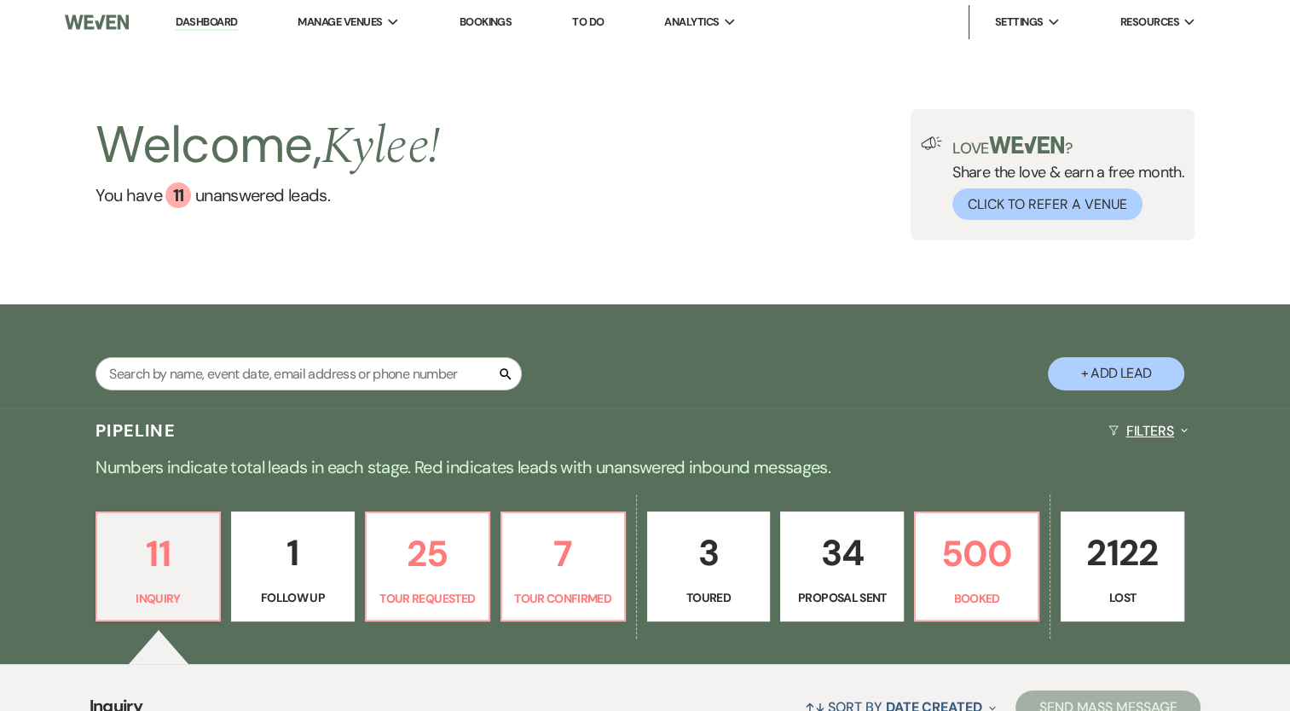
click at [1166, 433] on button "Filters Expand" at bounding box center [1147, 430] width 93 height 45
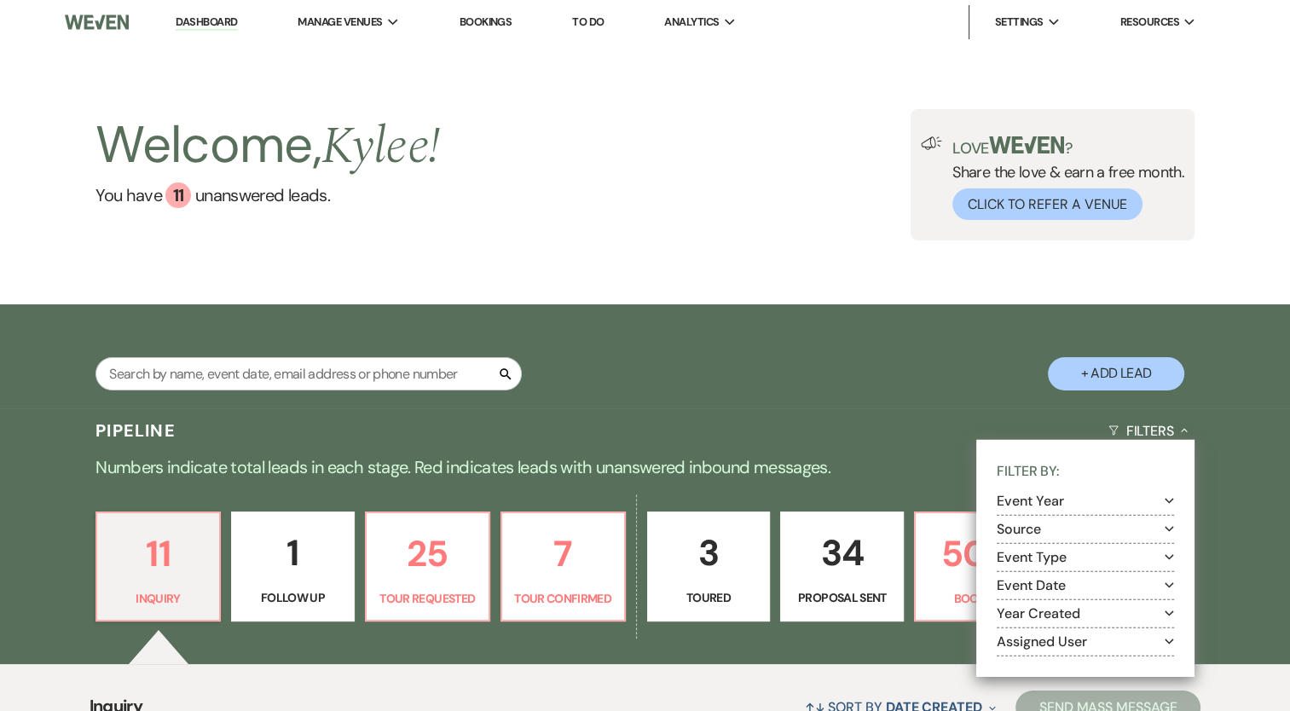
click at [1101, 645] on button "Assigned User Expand" at bounding box center [1084, 641] width 177 height 14
click at [1068, 663] on label "[PERSON_NAME] (Me)" at bounding box center [1096, 663] width 155 height 21
click at [1030, 663] on input "[PERSON_NAME] (Me)" at bounding box center [1024, 661] width 11 height 11
checkbox input "true"
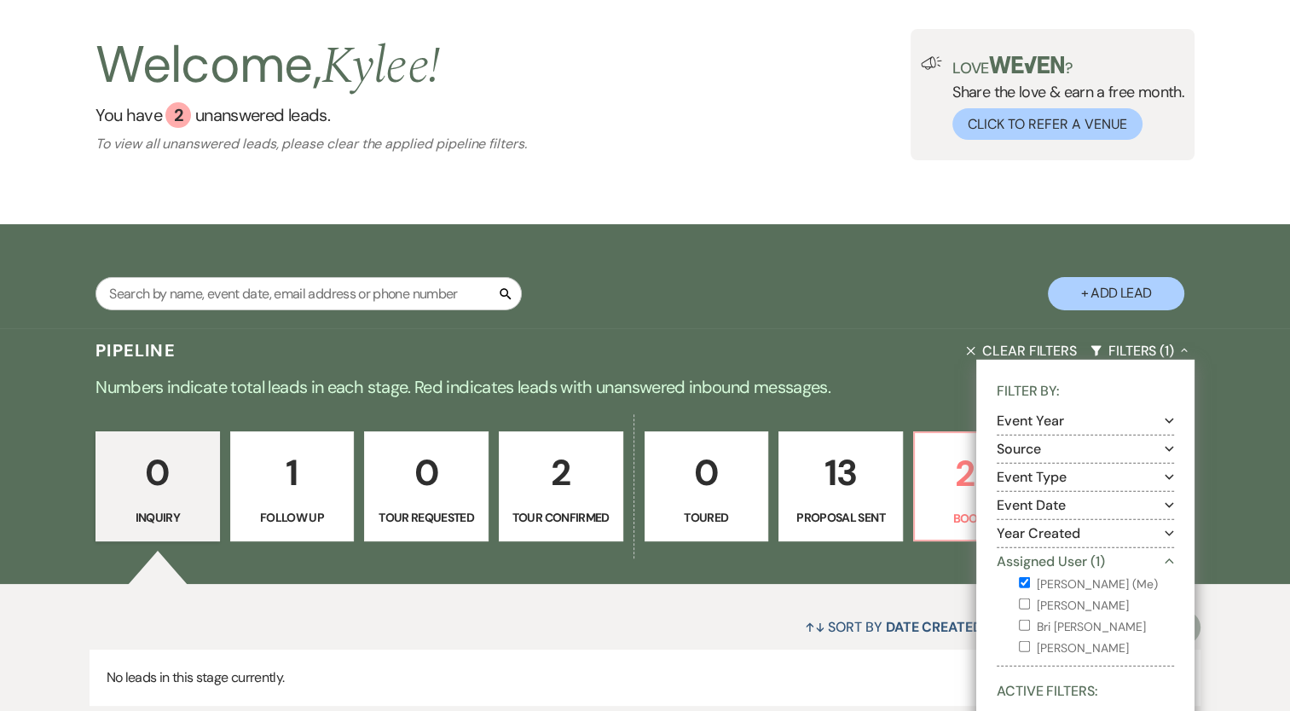
scroll to position [205, 0]
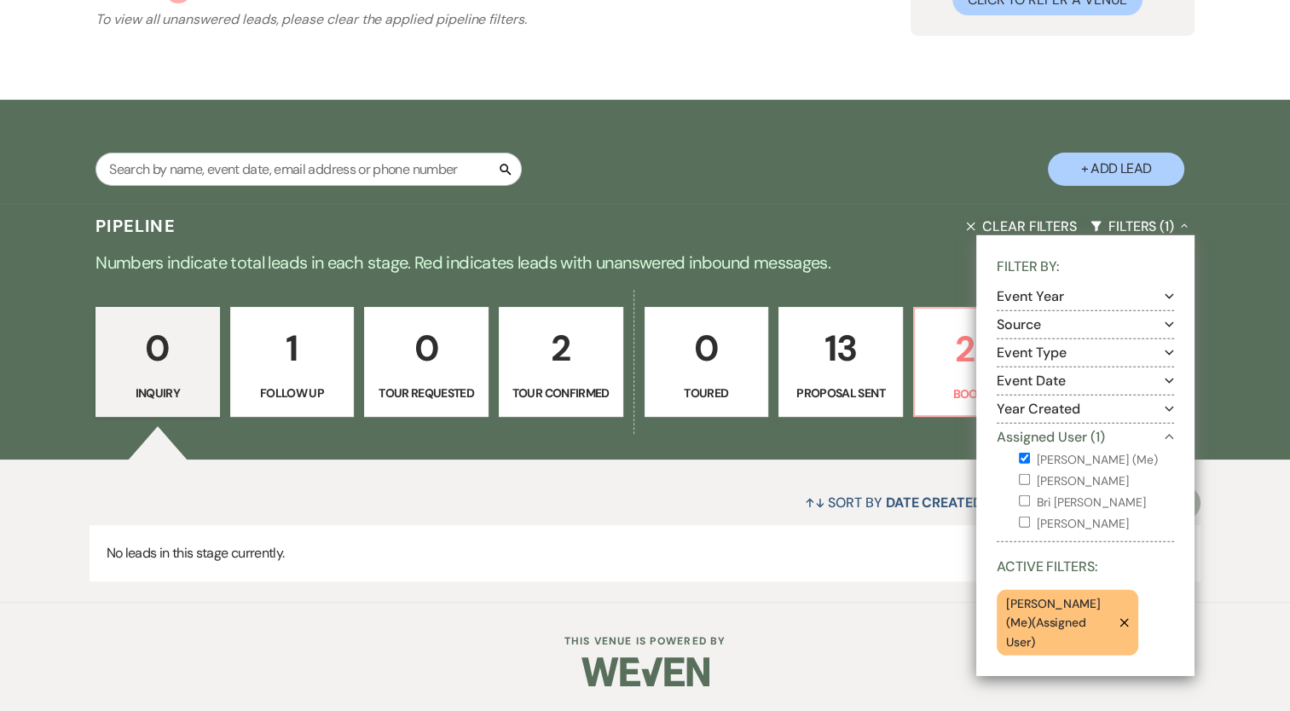
click at [835, 172] on div "Search + Add Lead" at bounding box center [645, 153] width 1227 height 91
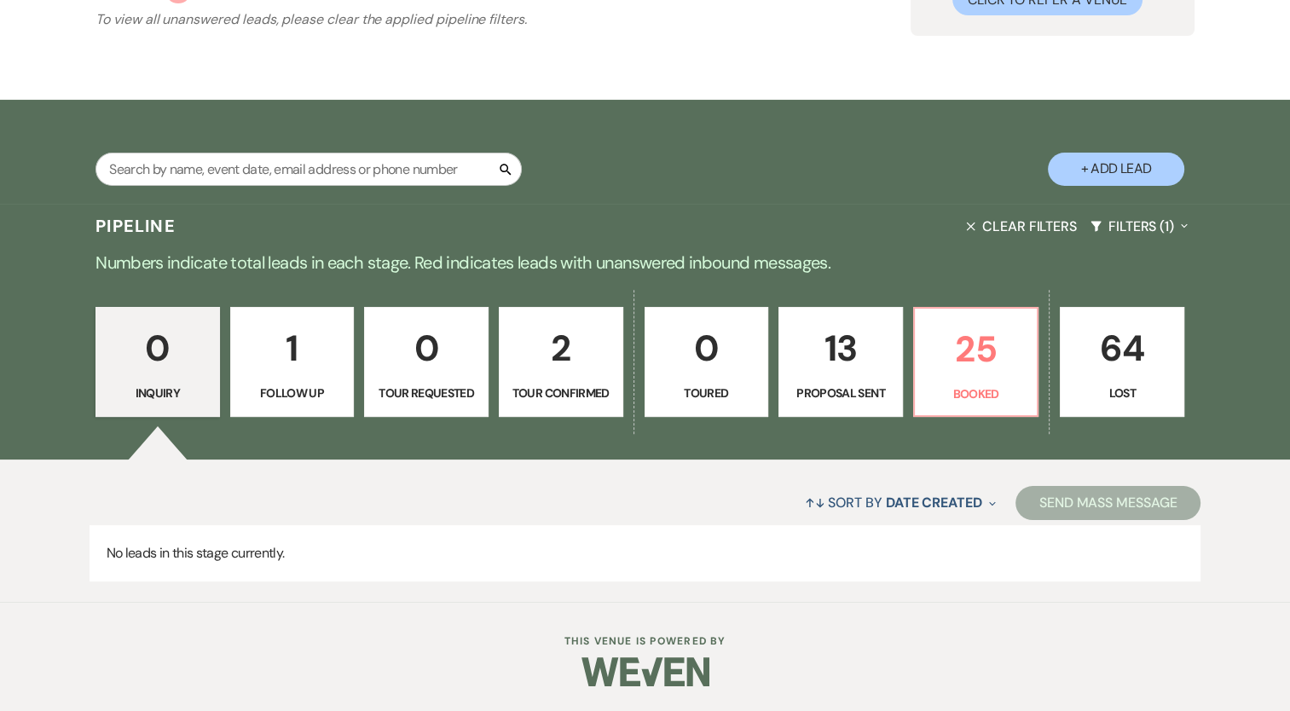
click at [559, 390] on p "Tour Confirmed" at bounding box center [561, 393] width 102 height 19
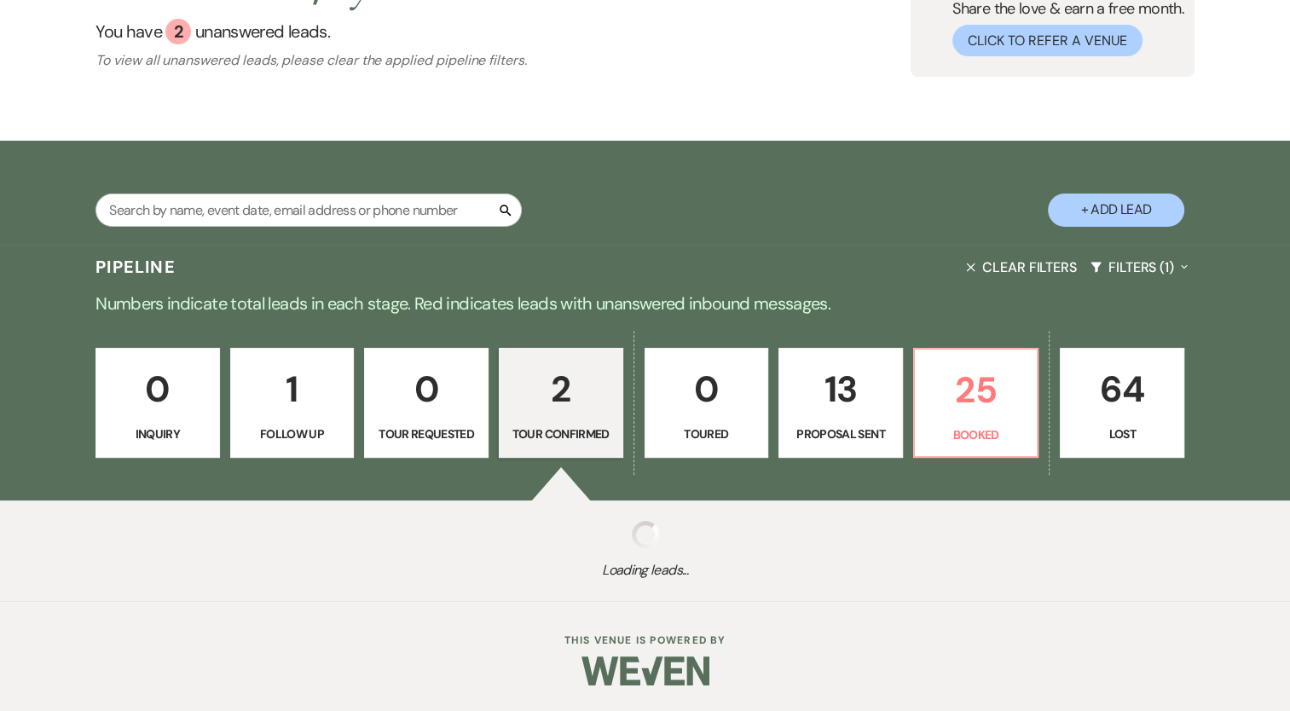
select select "4"
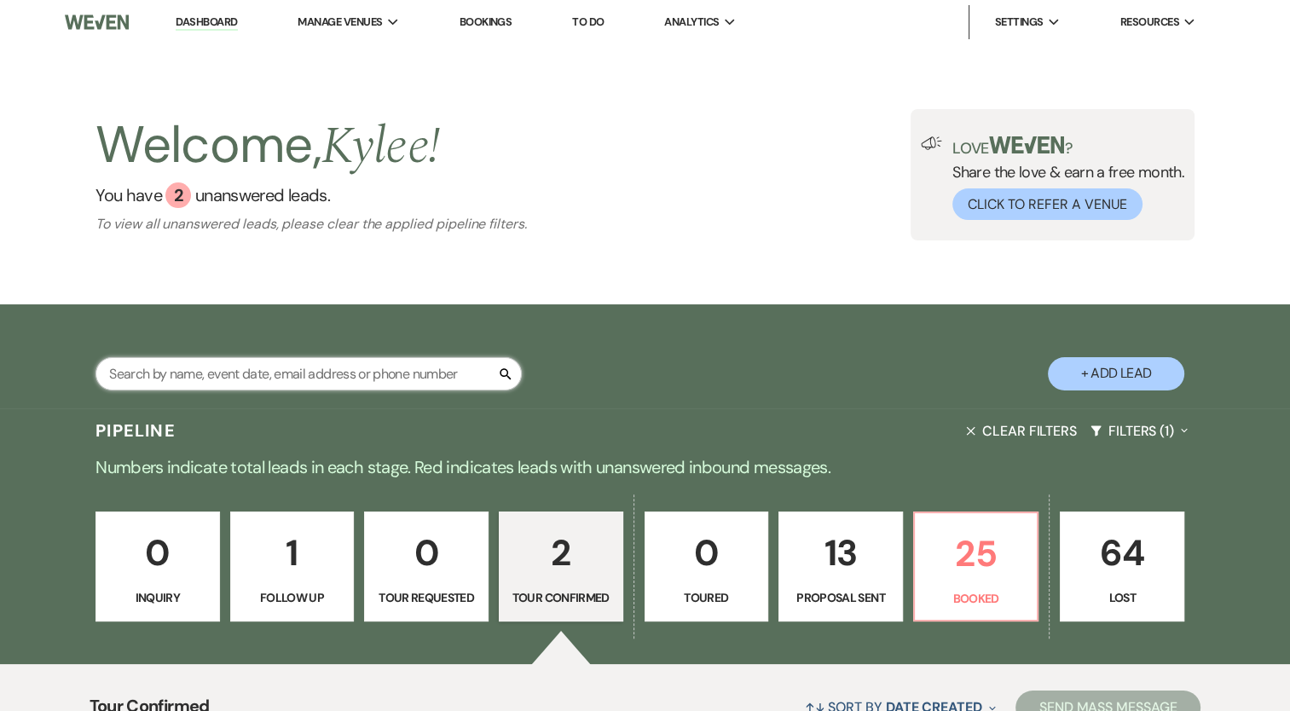
click at [391, 369] on input "text" at bounding box center [308, 373] width 426 height 33
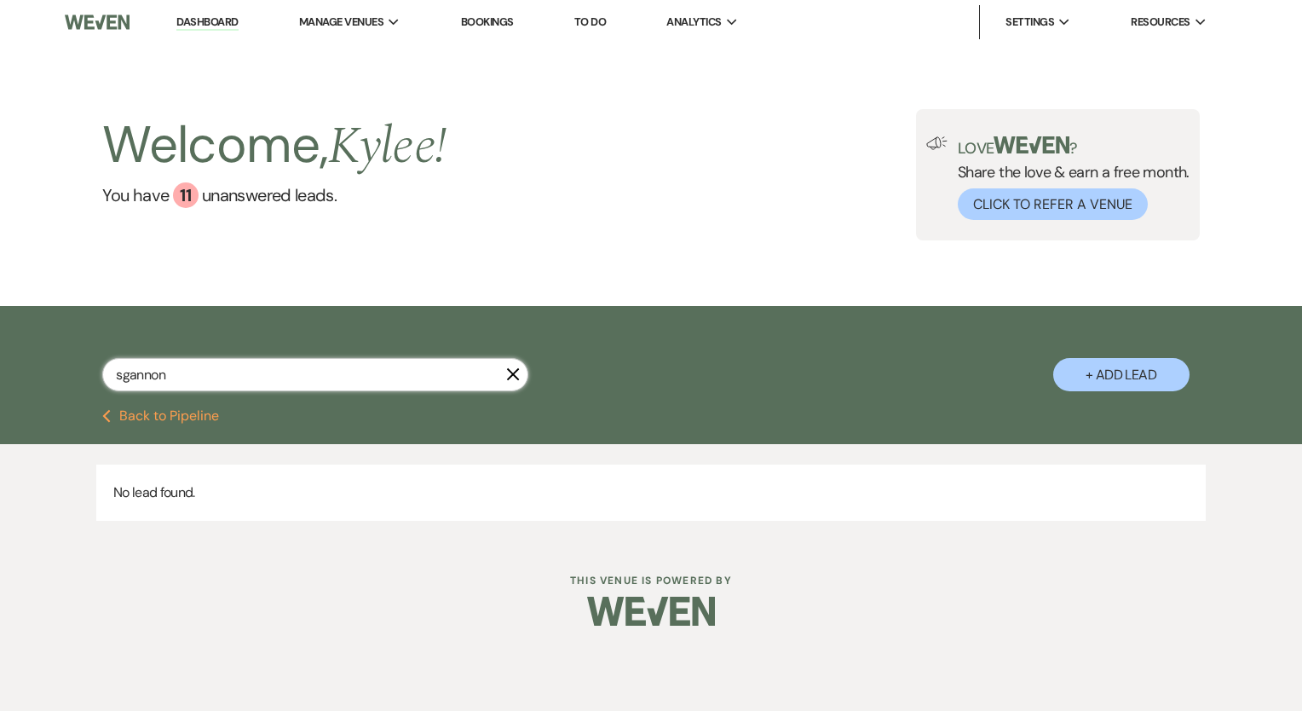
click at [307, 380] on input "sgannon" at bounding box center [315, 374] width 426 height 33
type input "[PERSON_NAME]"
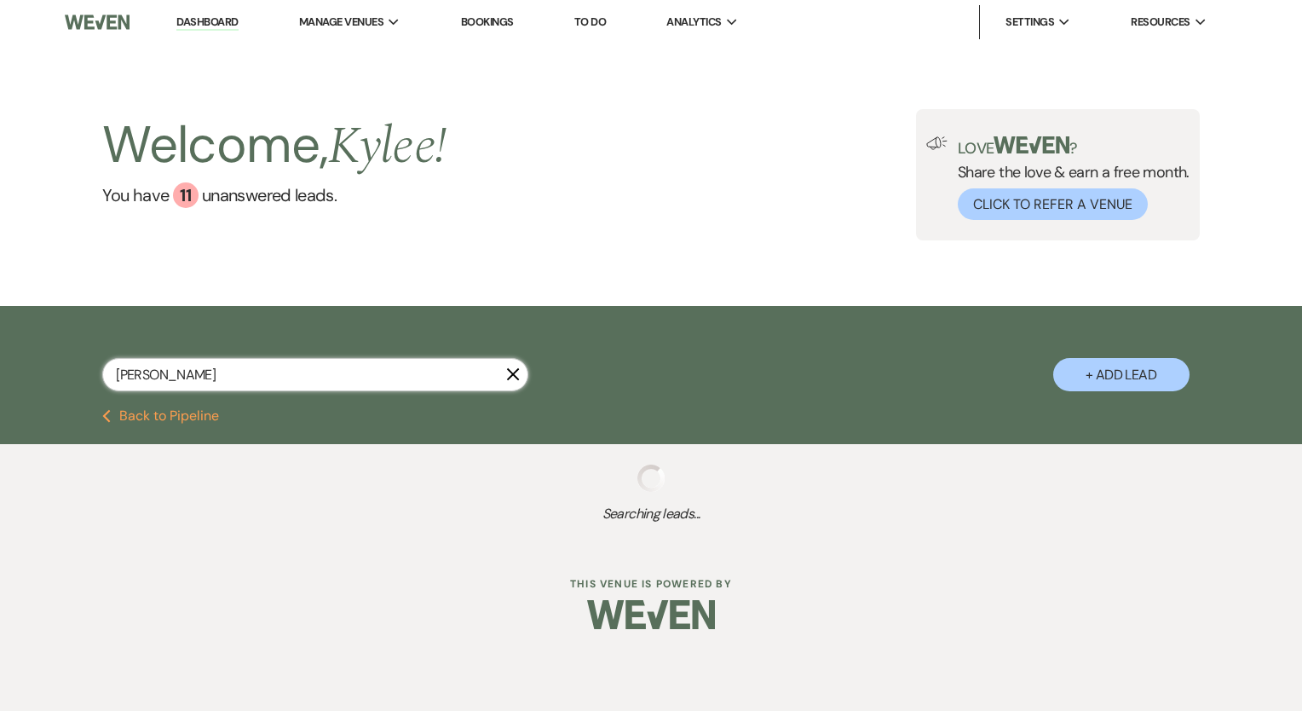
select select "4"
select select "8"
select select "1"
select select "8"
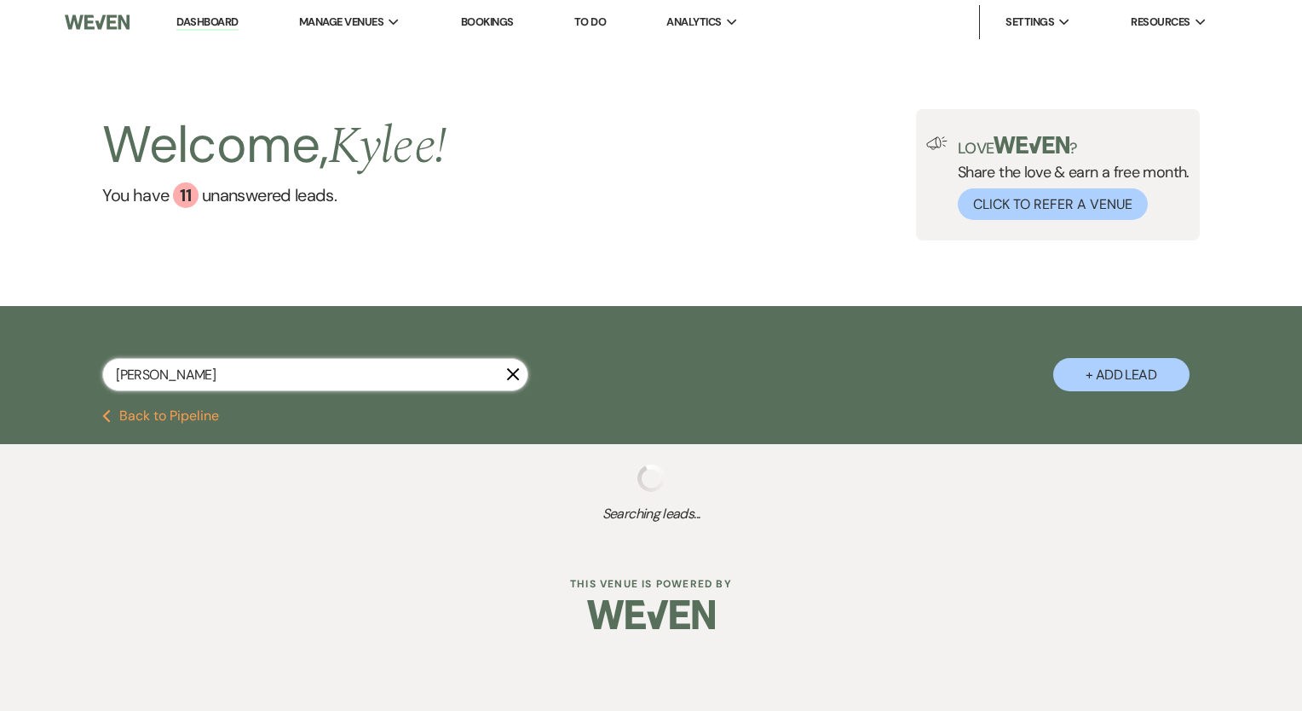
select select "1"
select select "8"
select select "5"
select select "8"
select select "1"
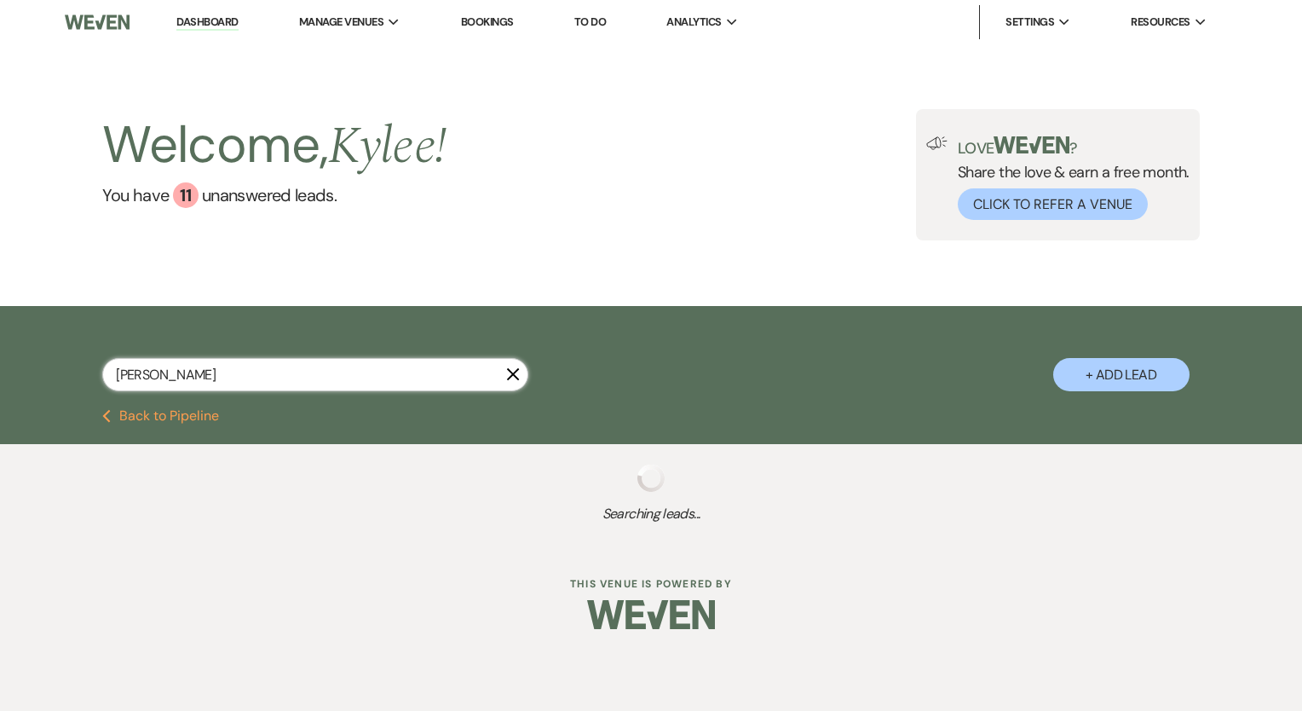
select select "8"
select select "4"
select select "8"
select select "1"
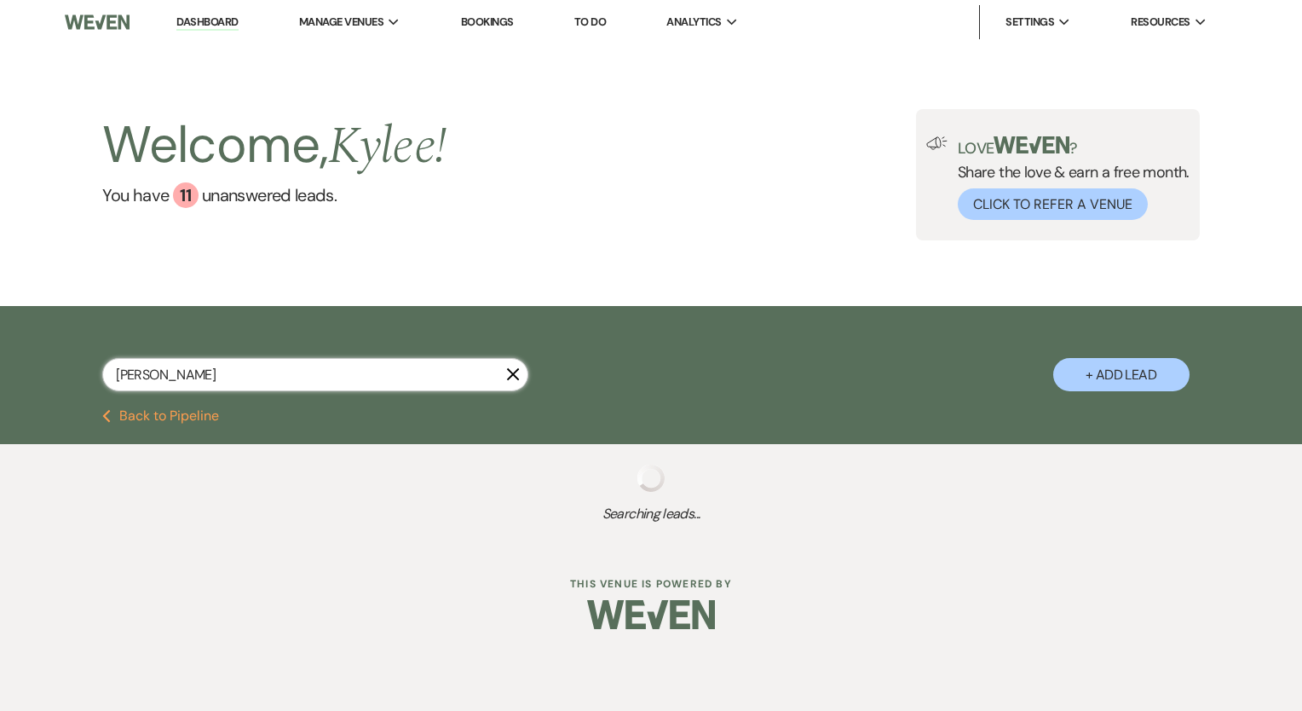
select select "8"
select select "5"
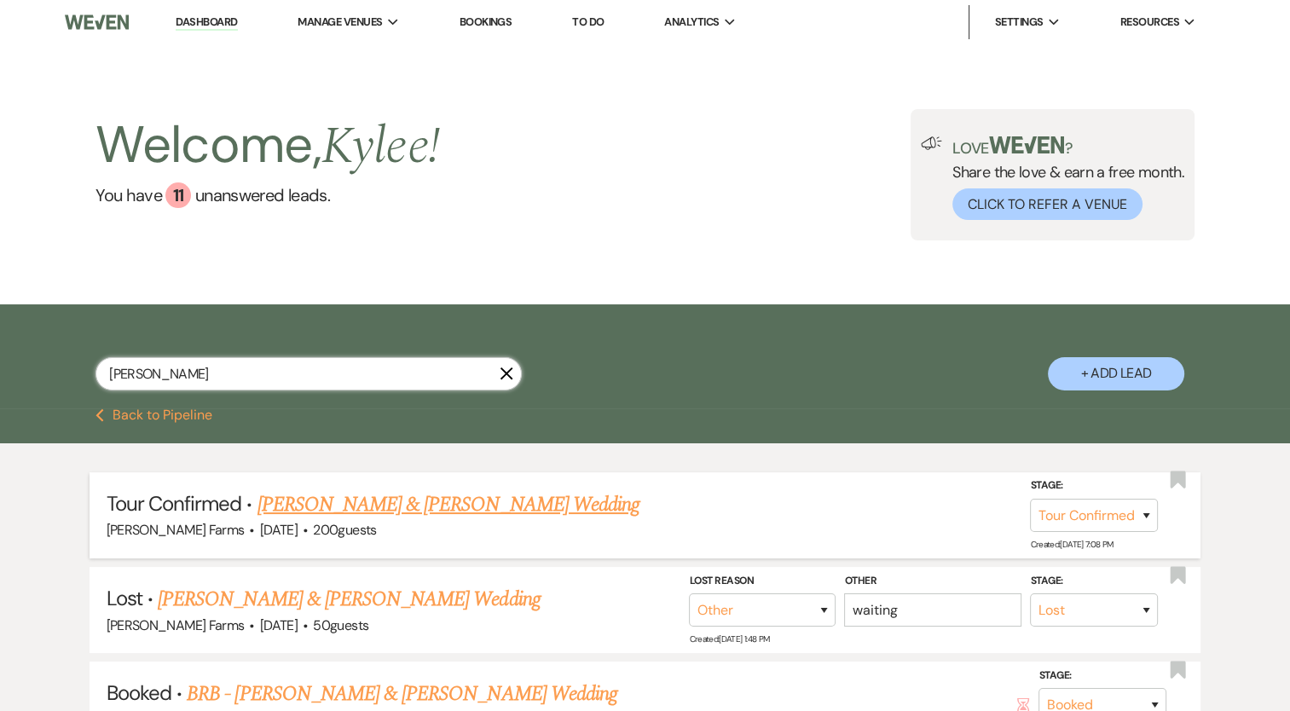
type input "[PERSON_NAME]"
click at [505, 511] on link "[PERSON_NAME] & [PERSON_NAME] Wedding" at bounding box center [448, 504] width 382 height 31
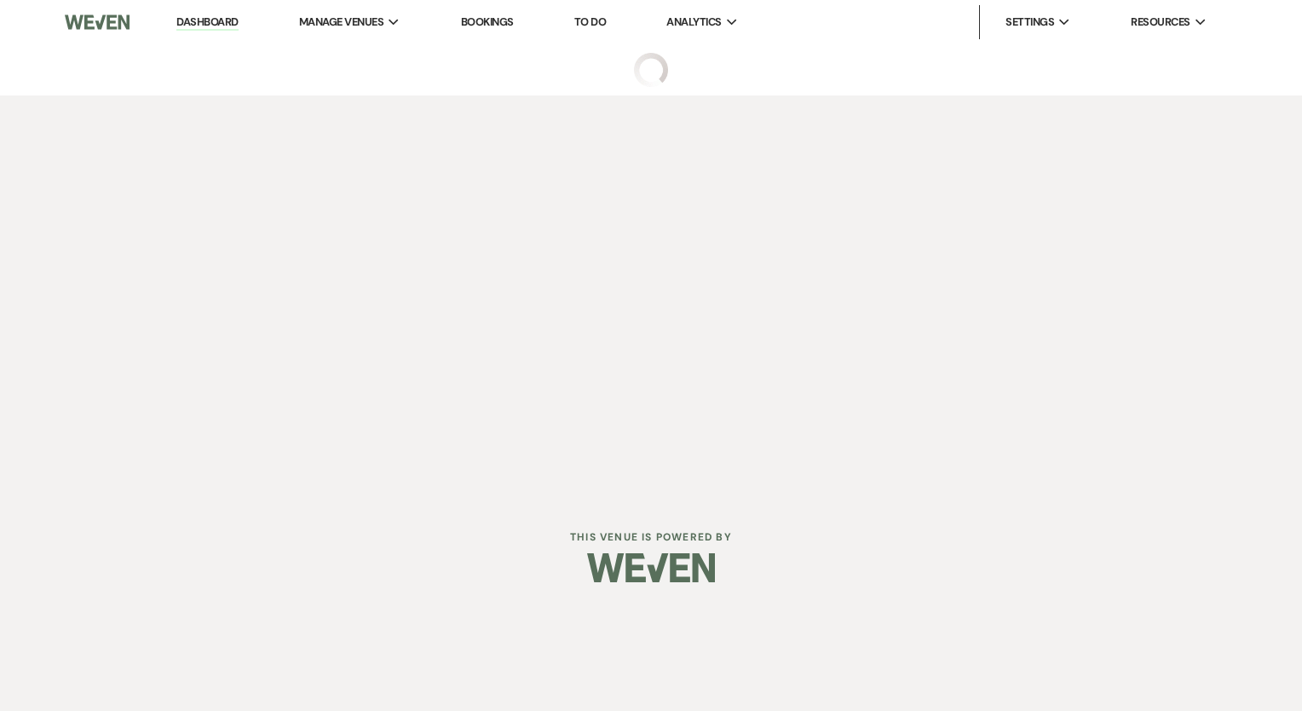
select select "4"
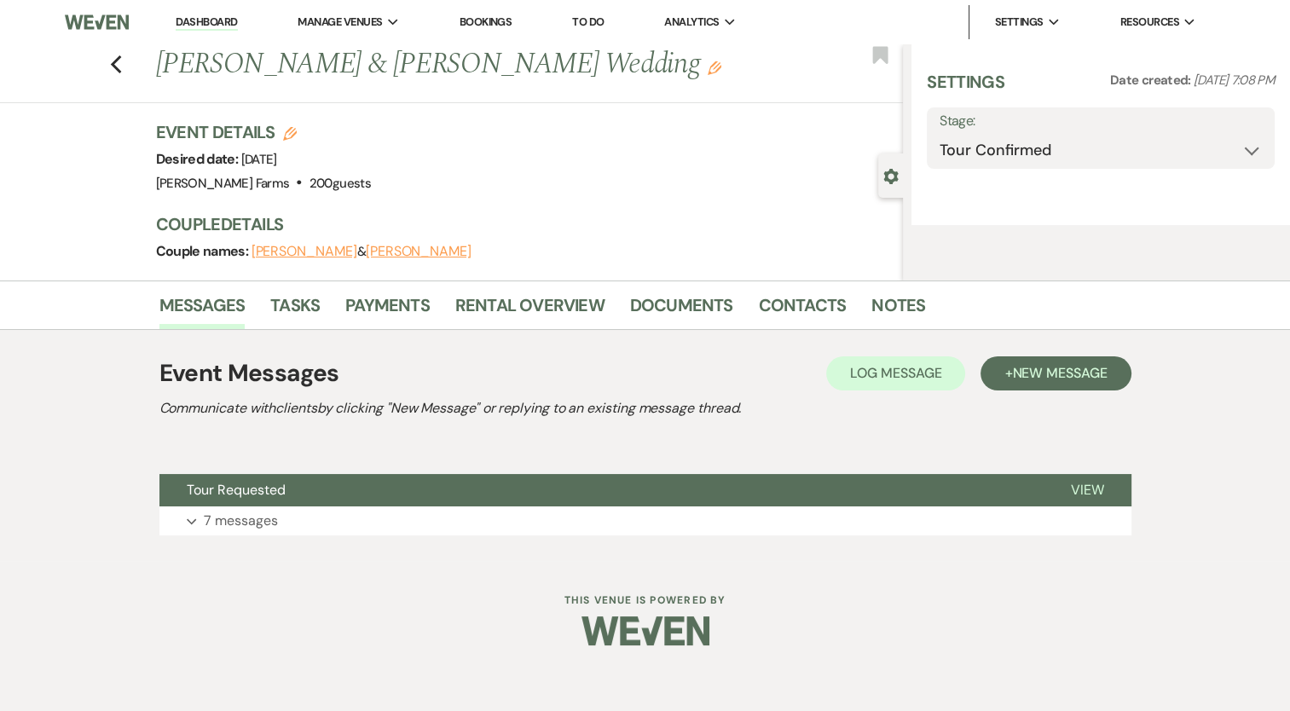
select select "5"
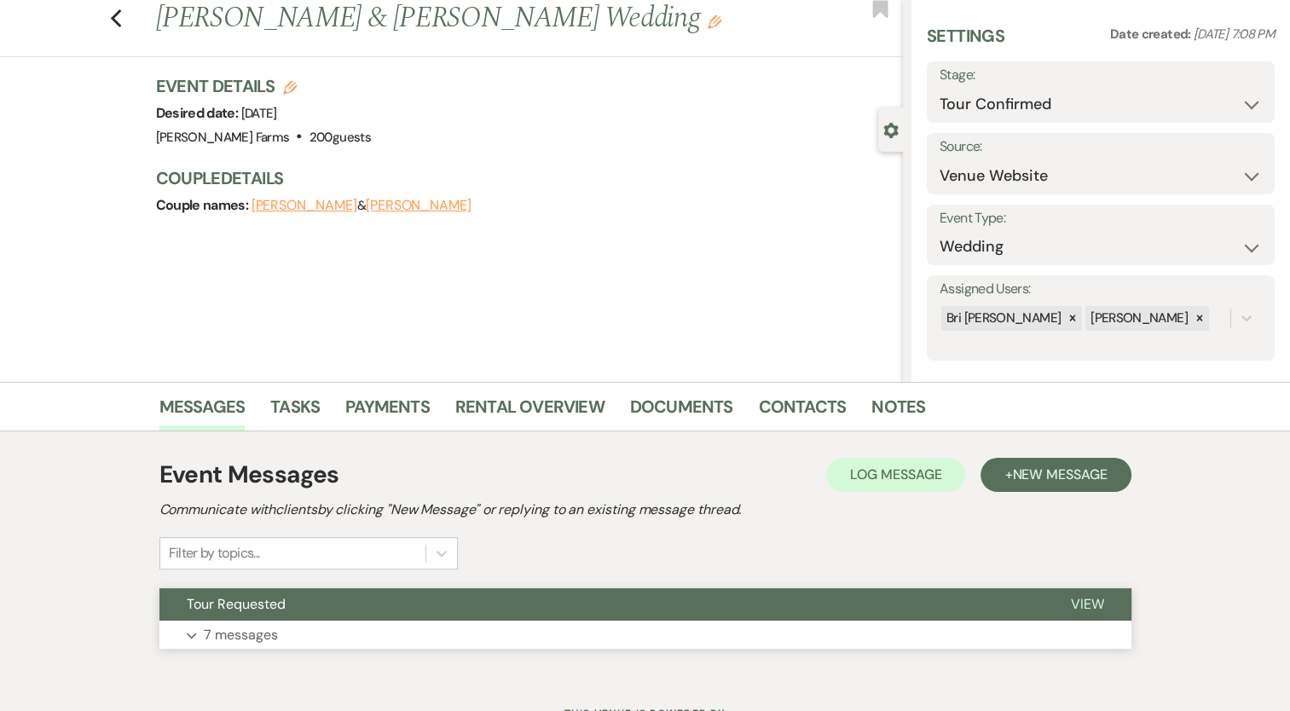
scroll to position [118, 0]
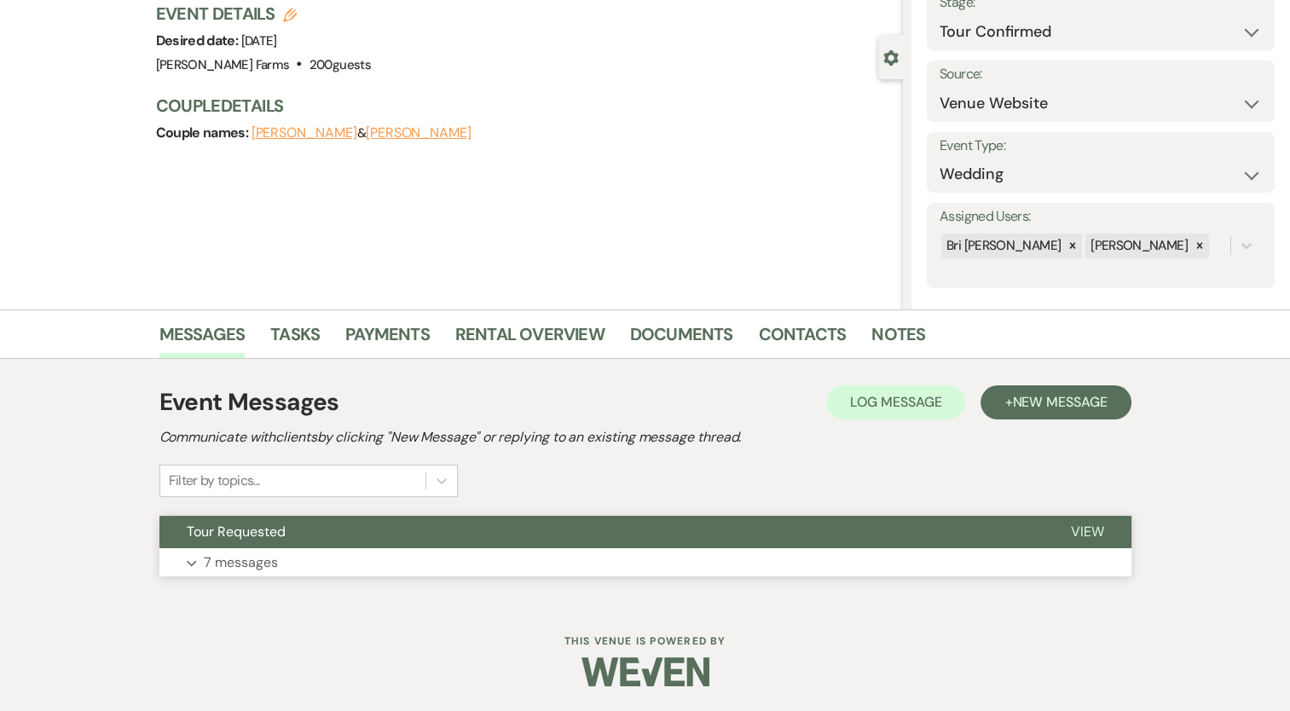
drag, startPoint x: 263, startPoint y: 554, endPoint x: 593, endPoint y: 484, distance: 337.2
click at [263, 554] on p "7 messages" at bounding box center [241, 563] width 74 height 22
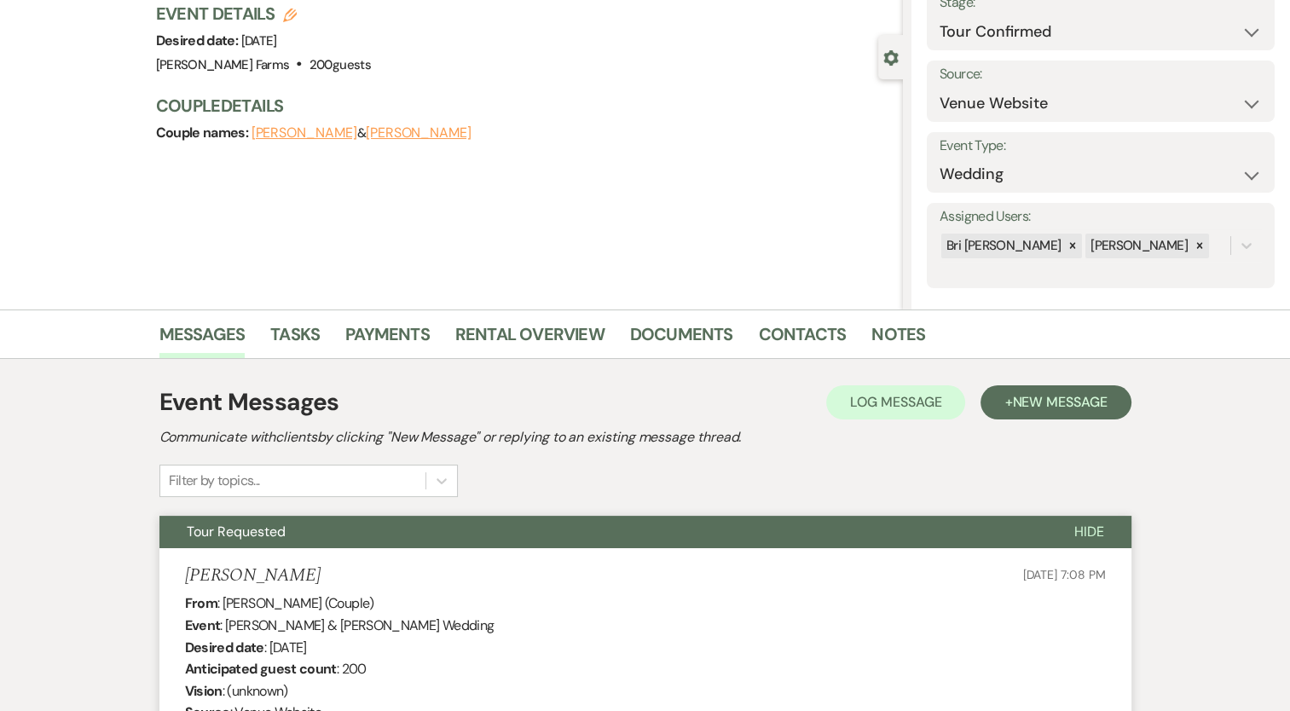
scroll to position [0, 0]
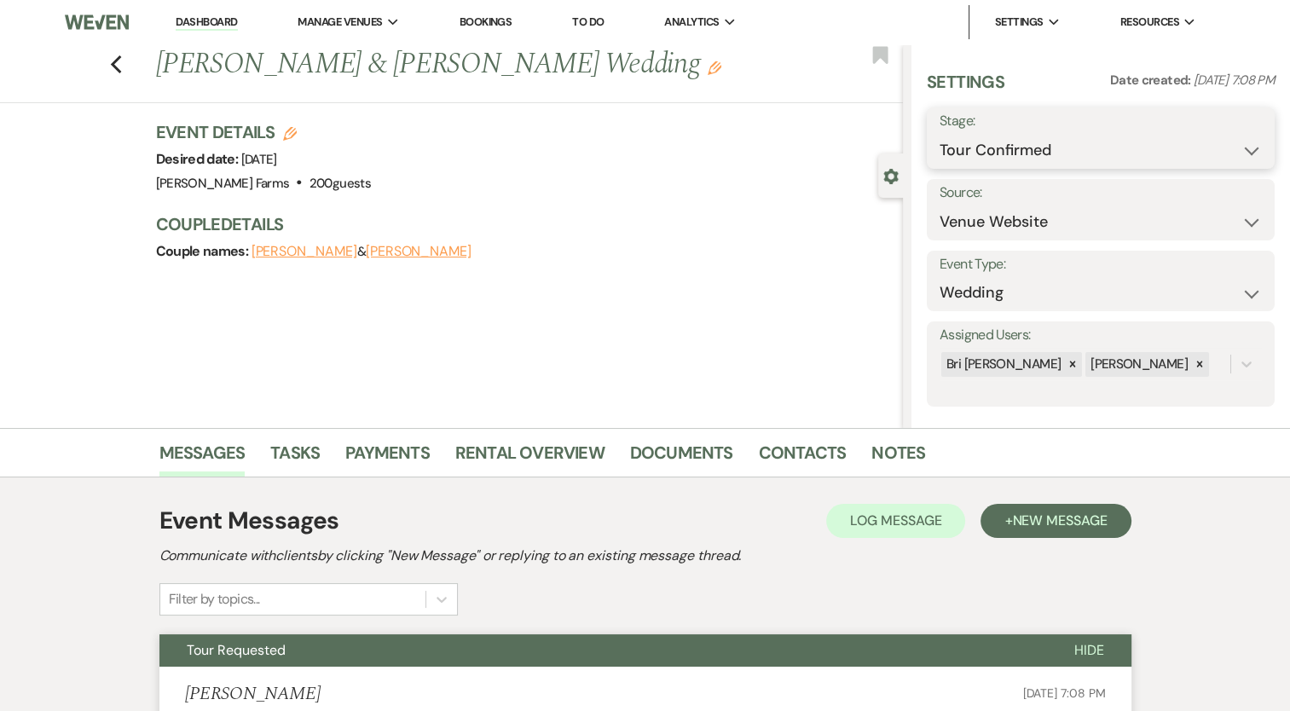
click at [1073, 141] on select "Inquiry Follow Up Tour Requested Tour Confirmed Toured Proposal Sent Booked Lost" at bounding box center [1100, 150] width 322 height 33
click at [1016, 152] on select "Inquiry Follow Up Tour Requested Tour Confirmed Toured Proposal Sent Booked Lost" at bounding box center [1100, 150] width 322 height 33
select select "5"
click at [939, 134] on select "Inquiry Follow Up Tour Requested Tour Confirmed Toured Proposal Sent Booked Lost" at bounding box center [1100, 150] width 322 height 33
click at [1211, 133] on button "Save" at bounding box center [1239, 138] width 72 height 34
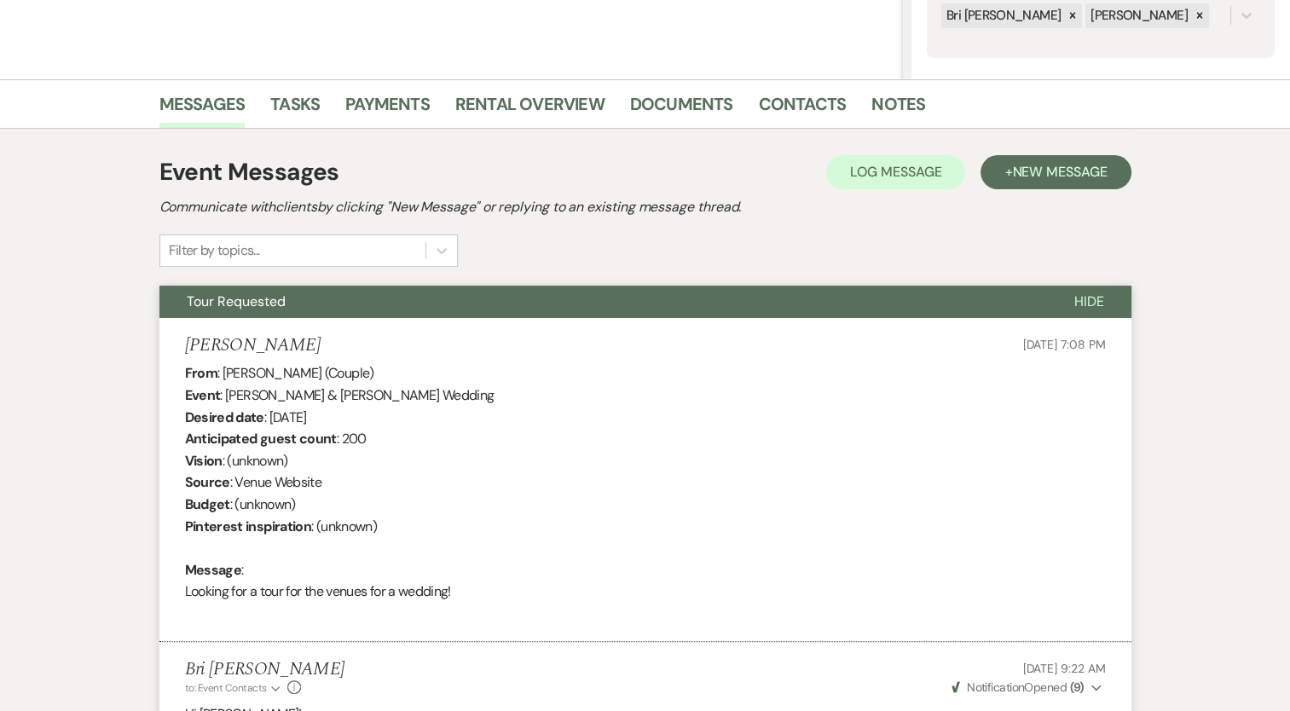
scroll to position [256, 0]
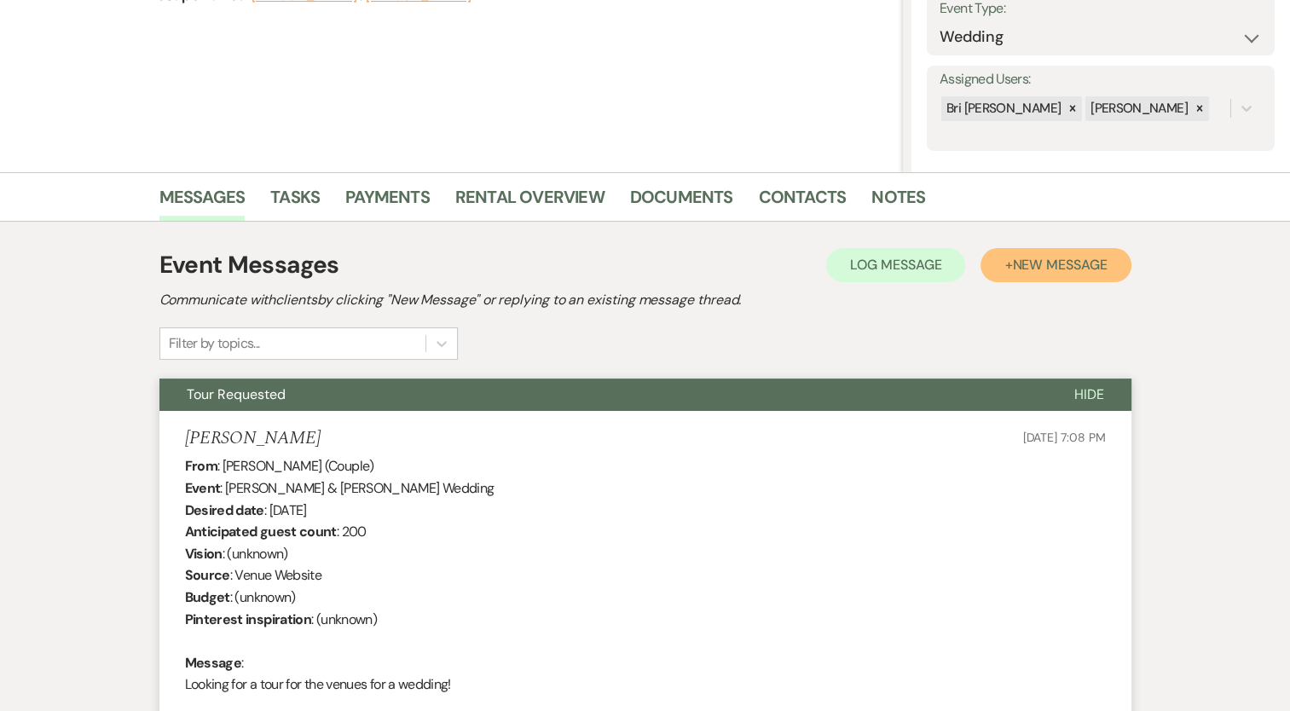
click at [1016, 264] on span "New Message" at bounding box center [1059, 265] width 95 height 18
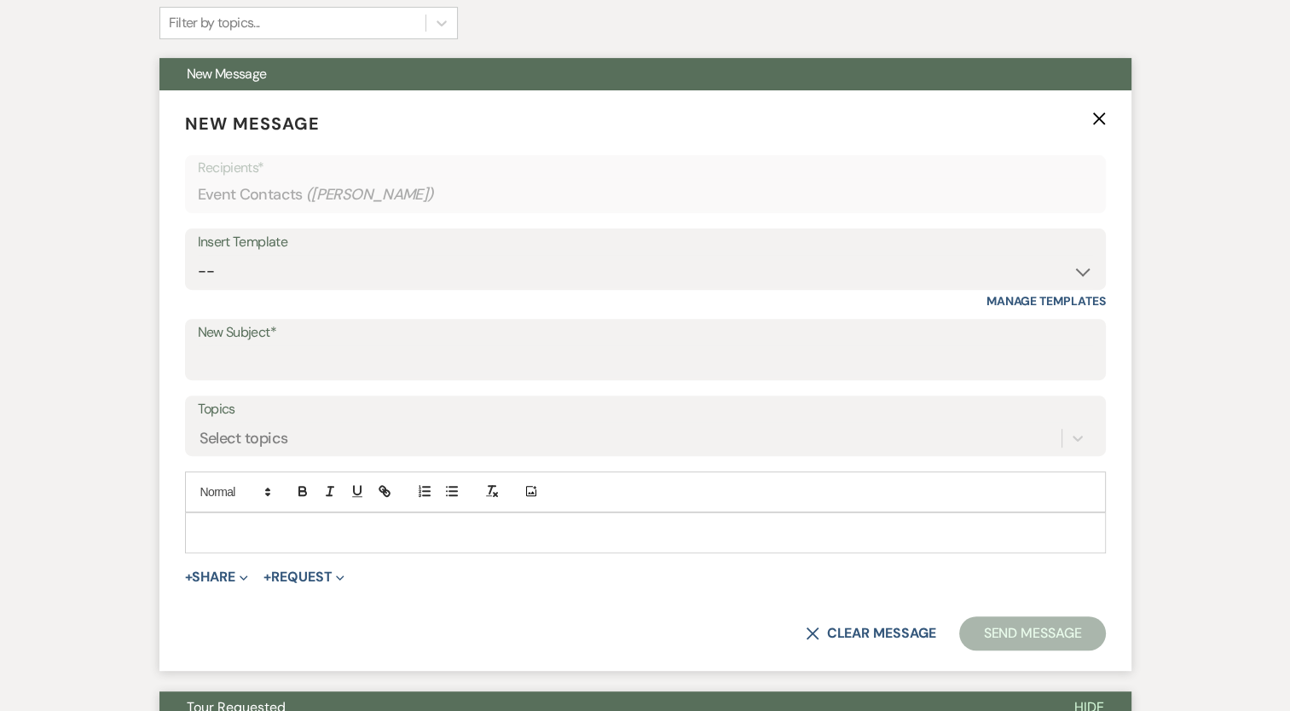
scroll to position [597, 0]
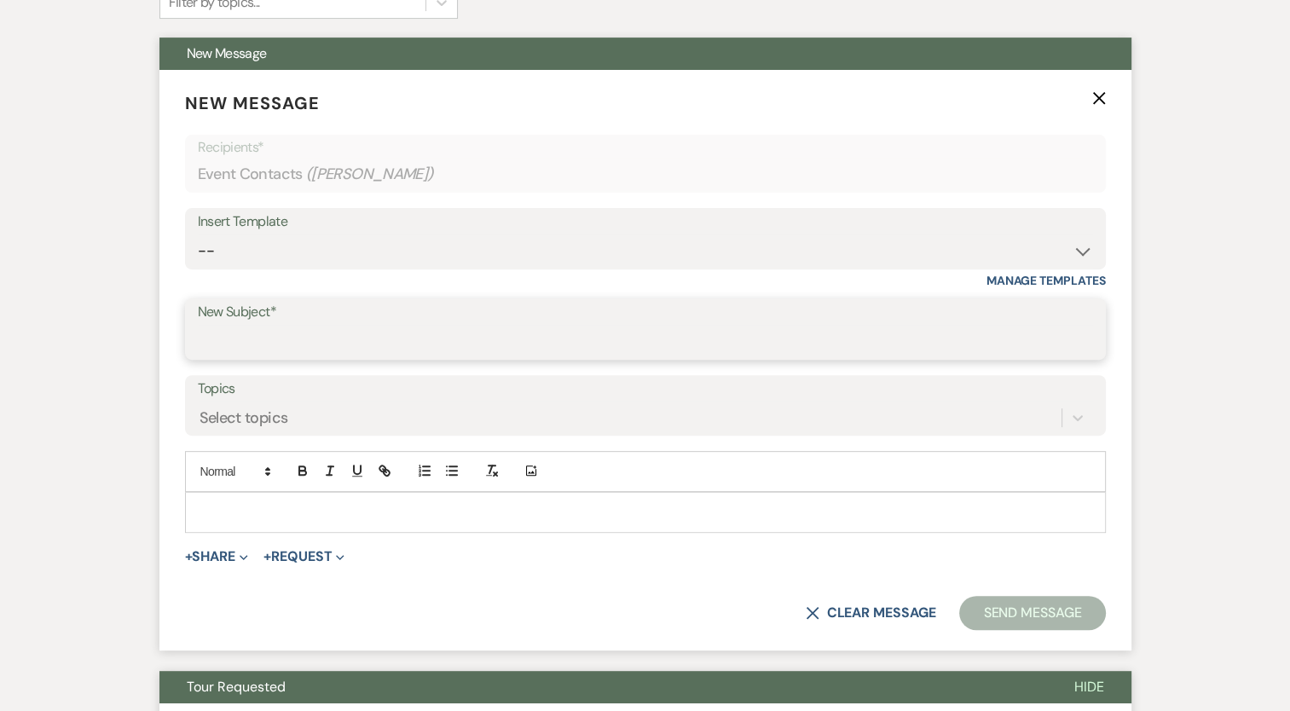
click at [322, 334] on input "New Subject*" at bounding box center [645, 341] width 895 height 33
click at [599, 232] on div "Insert Template" at bounding box center [645, 222] width 895 height 25
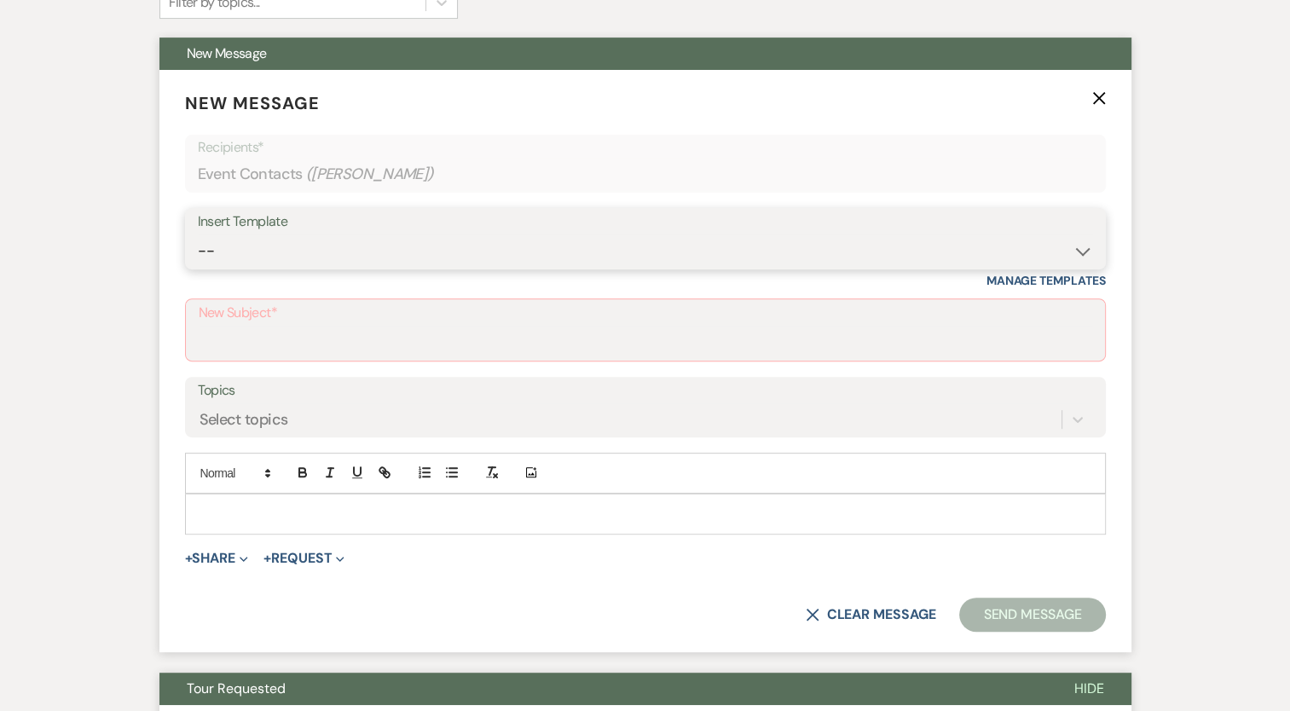
click at [586, 241] on select "-- Tour Request Response Follow Up Contract (Pre-Booked Leads) Weven Planning P…" at bounding box center [645, 250] width 895 height 33
select select "4589"
click at [198, 234] on select "-- Tour Request Response Follow Up Contract (Pre-Booked Leads) Weven Planning P…" at bounding box center [645, 250] width 895 height 33
type input "Quote and More Info from [PERSON_NAME] Farms"
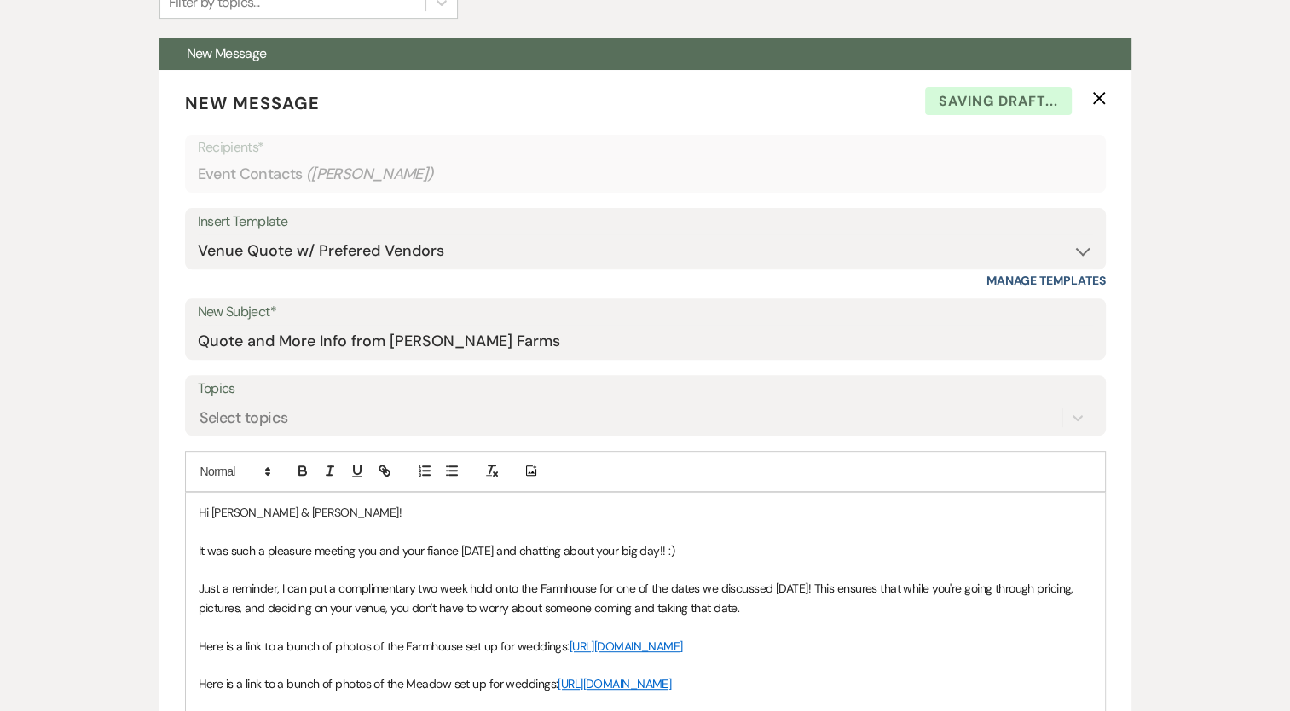
drag, startPoint x: 31, startPoint y: 228, endPoint x: 77, endPoint y: 226, distance: 46.1
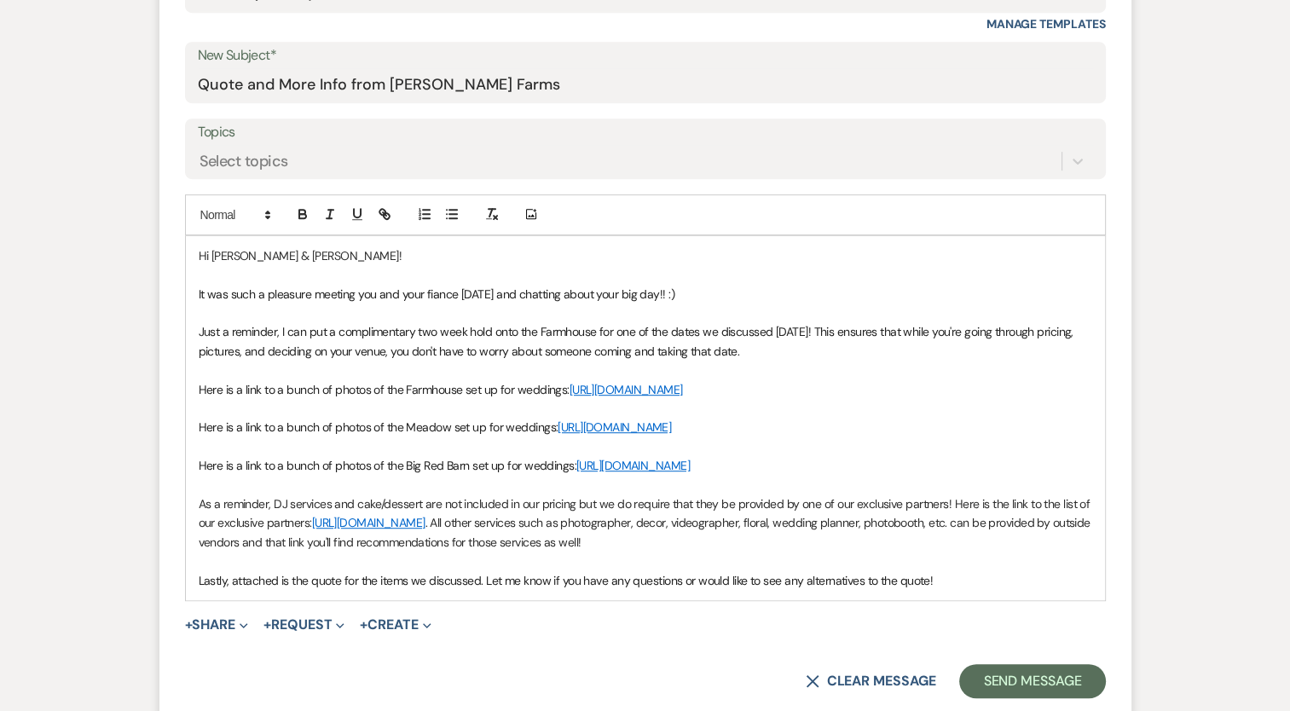
scroll to position [852, 0]
drag, startPoint x: 668, startPoint y: 287, endPoint x: 374, endPoint y: 290, distance: 294.1
click at [374, 290] on p "It was such a pleasure meeting you and your fiance [DATE] and chatting about yo…" at bounding box center [645, 295] width 893 height 19
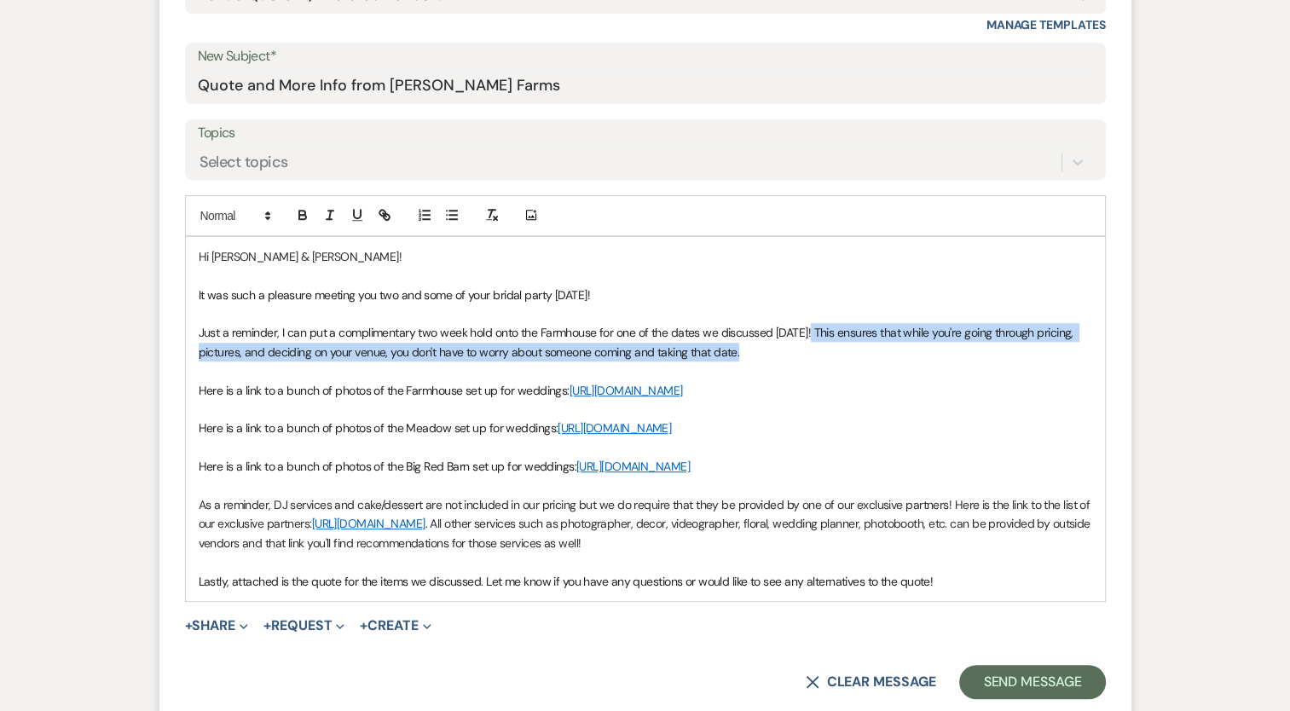
drag, startPoint x: 765, startPoint y: 346, endPoint x: 811, endPoint y: 326, distance: 50.8
click at [809, 327] on p "Just a reminder, I can put a complimentary two week hold onto the Farmhouse for…" at bounding box center [645, 342] width 893 height 38
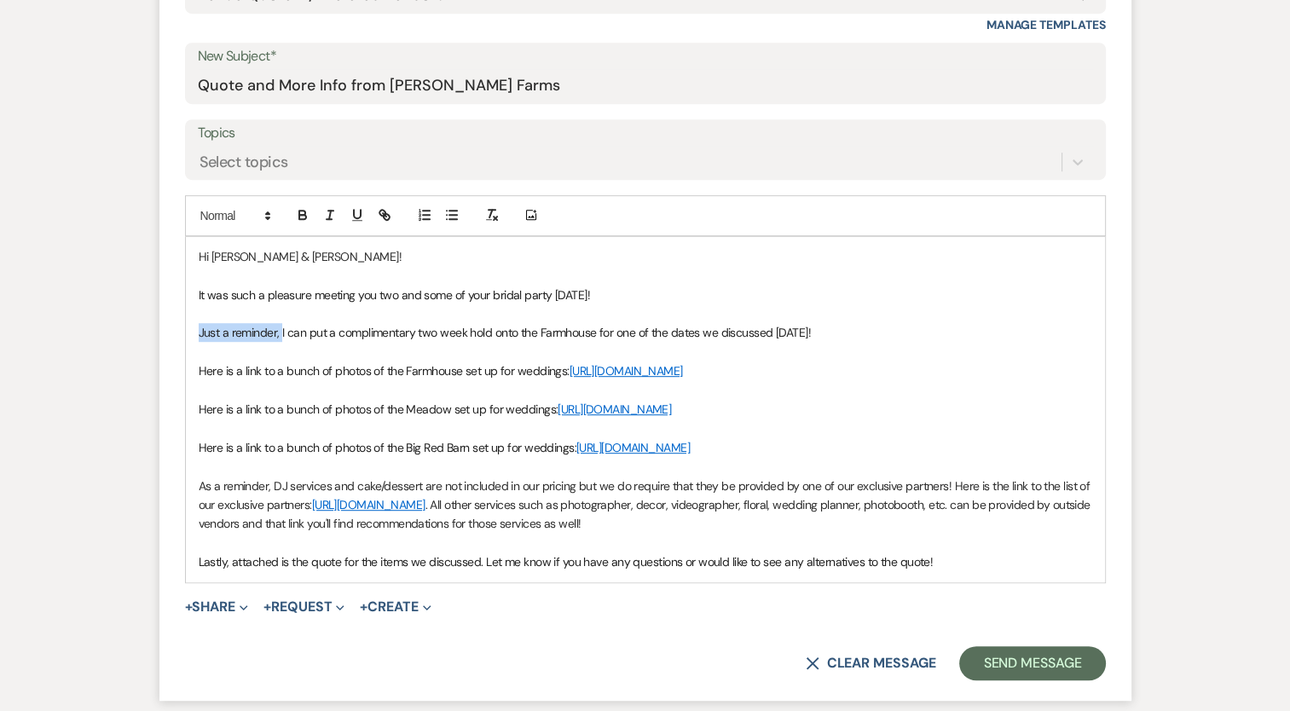
drag, startPoint x: 280, startPoint y: 333, endPoint x: 168, endPoint y: 323, distance: 112.1
click at [168, 324] on form "New Message X Saving draft... Recipients* Event Contacts ( [PERSON_NAME] ) Inse…" at bounding box center [645, 257] width 972 height 886
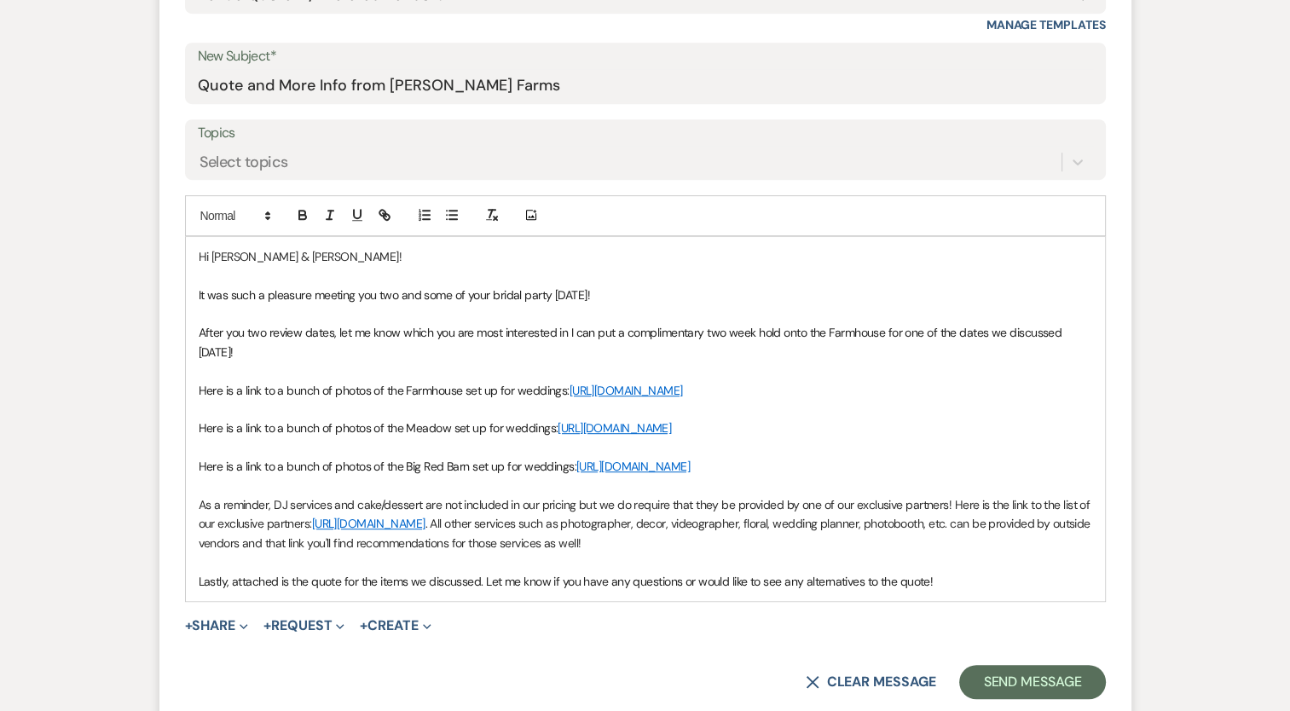
click at [886, 327] on span "After you two review dates, let me know which you are most interested in I can …" at bounding box center [632, 342] width 866 height 34
drag, startPoint x: 309, startPoint y: 355, endPoint x: 950, endPoint y: 334, distance: 640.5
click at [950, 334] on p "After you two review dates, let me know which you are most interested in I can …" at bounding box center [645, 342] width 893 height 38
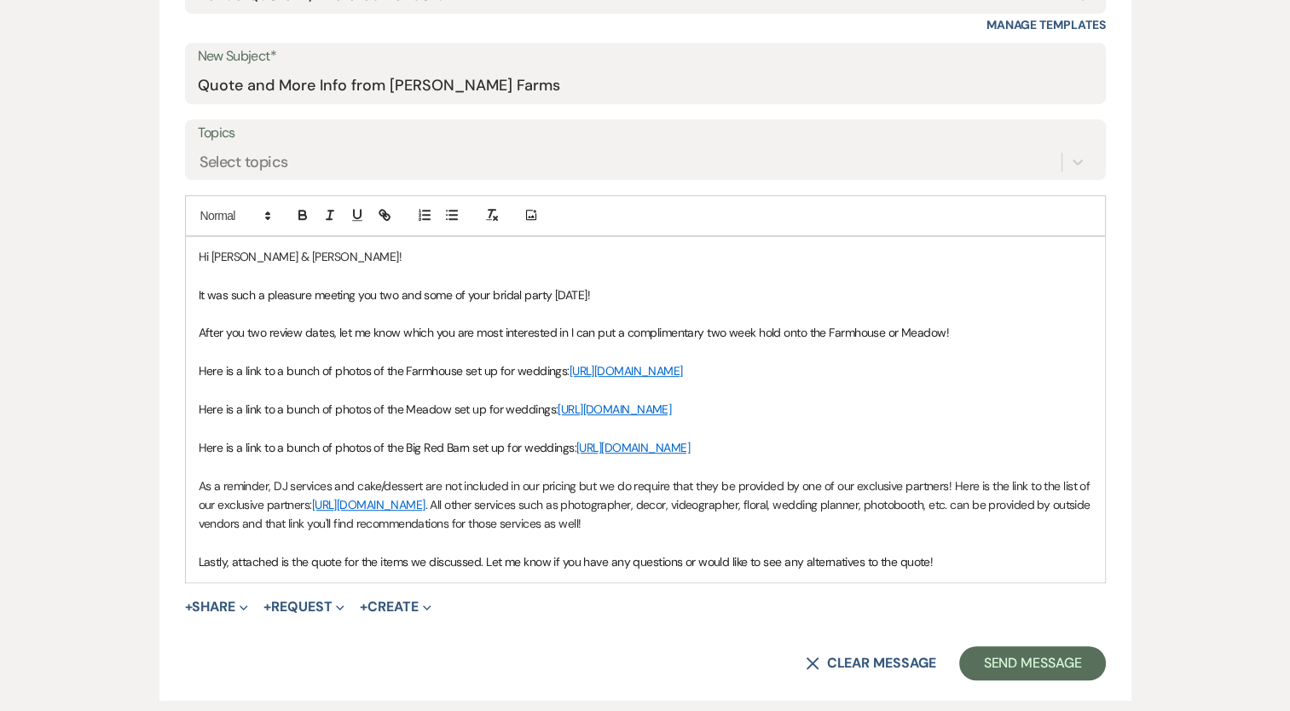
drag, startPoint x: 483, startPoint y: 510, endPoint x: 149, endPoint y: 489, distance: 334.8
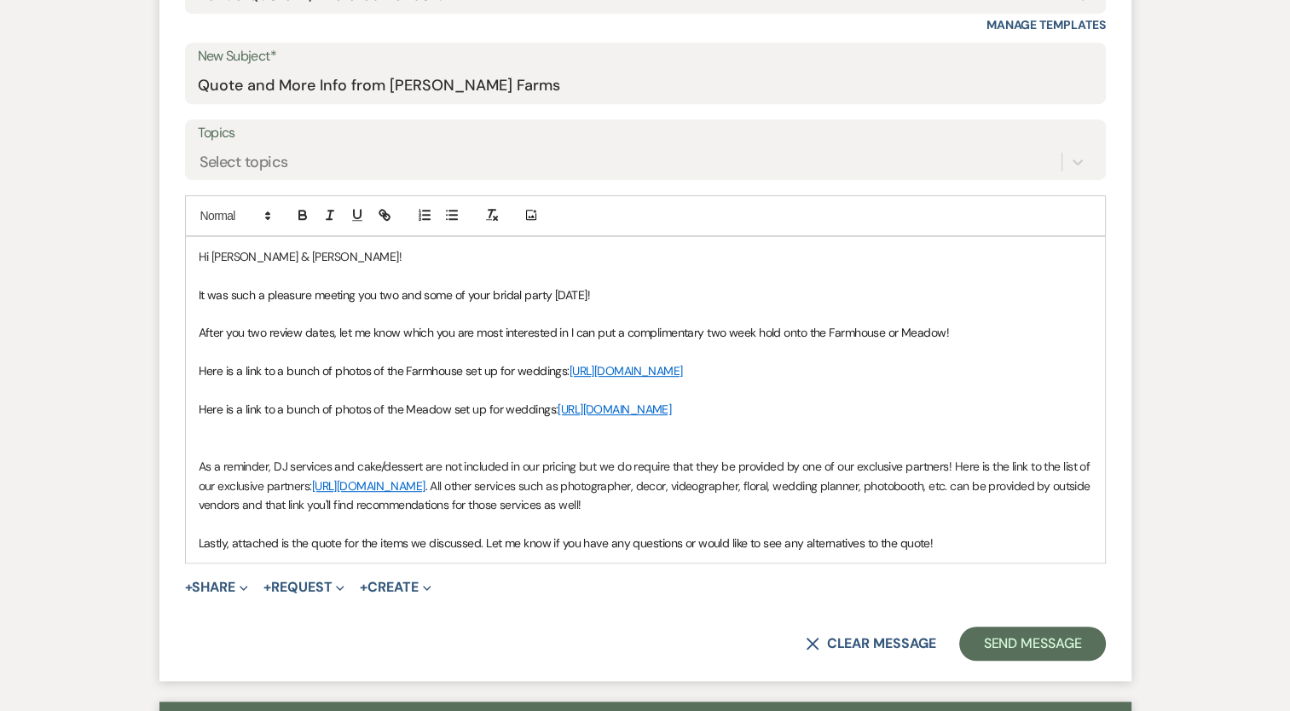
drag, startPoint x: 205, startPoint y: 488, endPoint x: 206, endPoint y: 469, distance: 19.6
click at [205, 457] on p at bounding box center [645, 447] width 893 height 19
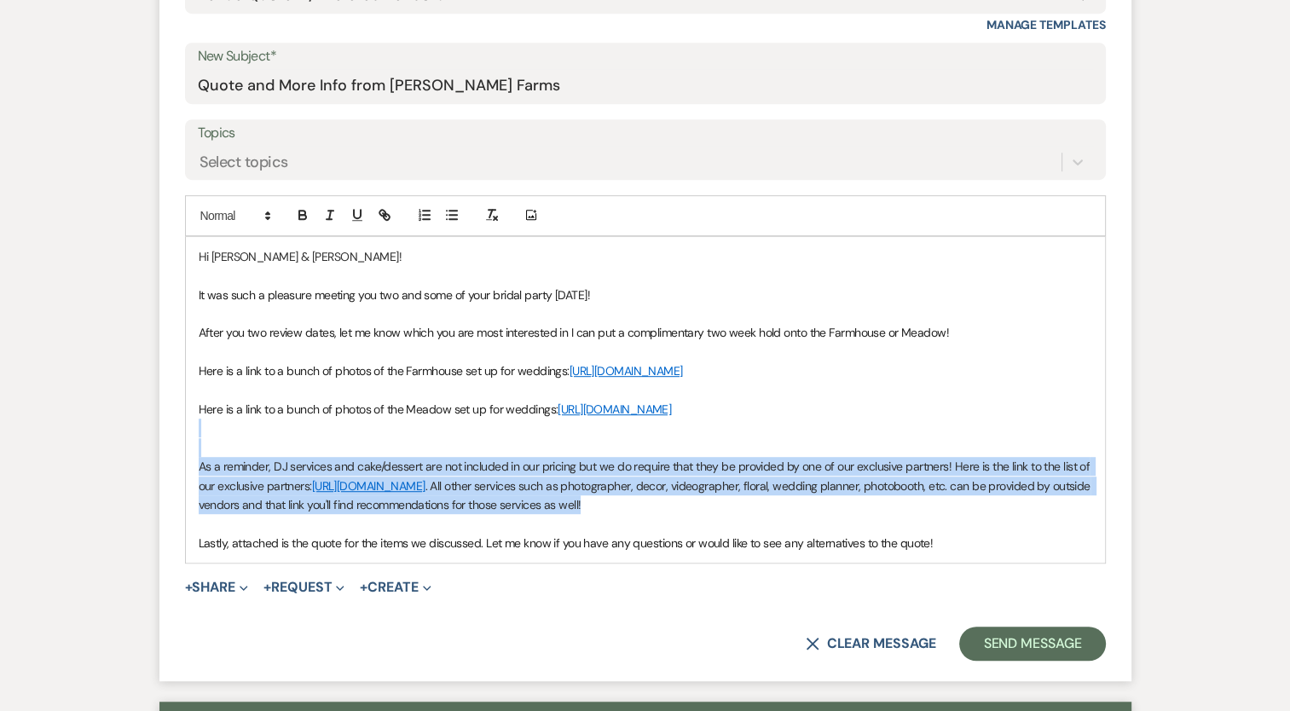
drag, startPoint x: 740, startPoint y: 542, endPoint x: 191, endPoint y: 472, distance: 553.4
click at [191, 472] on div "Hi [PERSON_NAME] & [PERSON_NAME]! It was such a pleasure meeting you two and so…" at bounding box center [645, 400] width 919 height 326
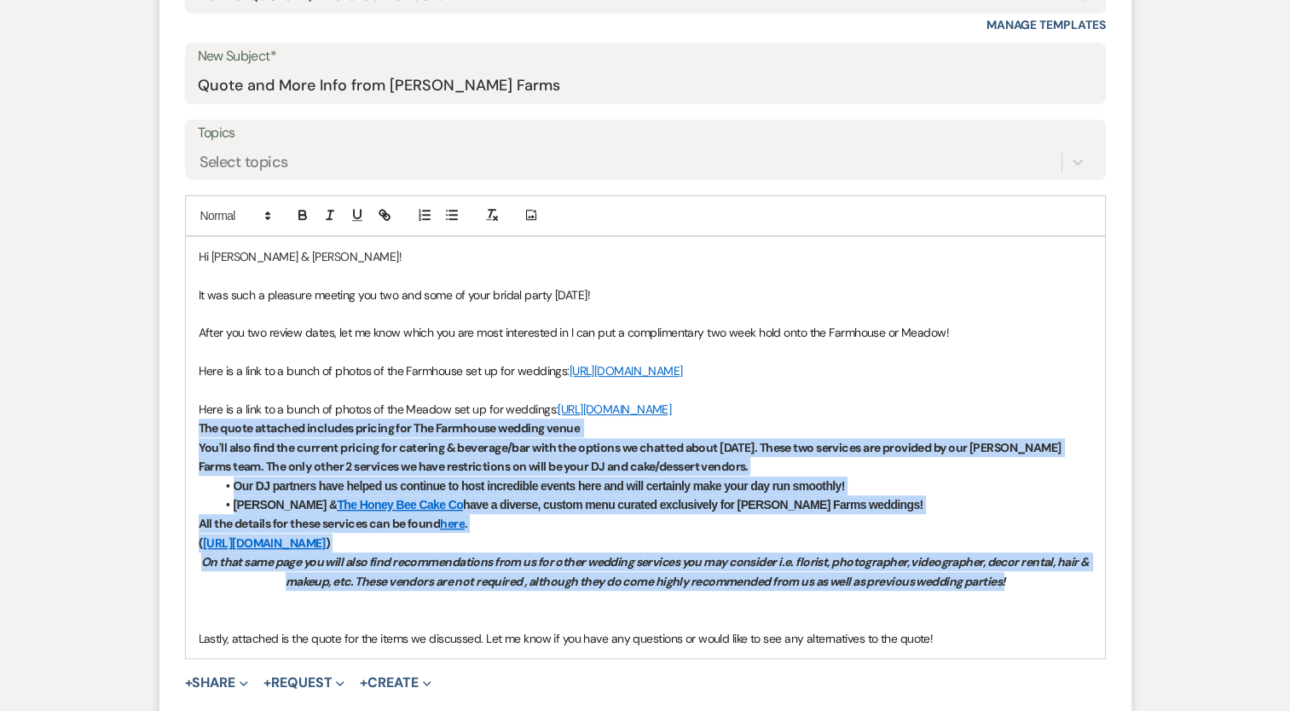
drag, startPoint x: 1054, startPoint y: 615, endPoint x: 177, endPoint y: 464, distance: 890.1
click at [177, 464] on form "New Message X Saving draft... Recipients* Event Contacts ( [PERSON_NAME] ) Inse…" at bounding box center [645, 295] width 972 height 963
click at [297, 213] on icon "button" at bounding box center [302, 214] width 15 height 15
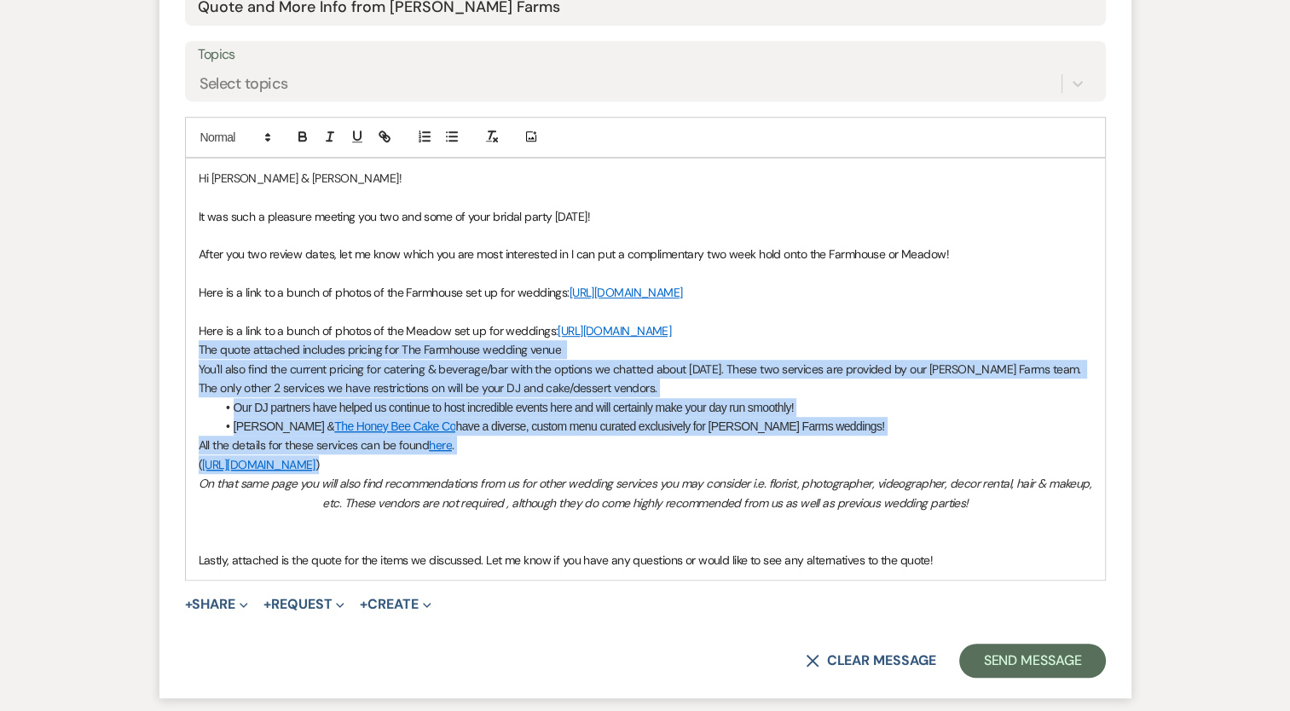
scroll to position [1023, 0]
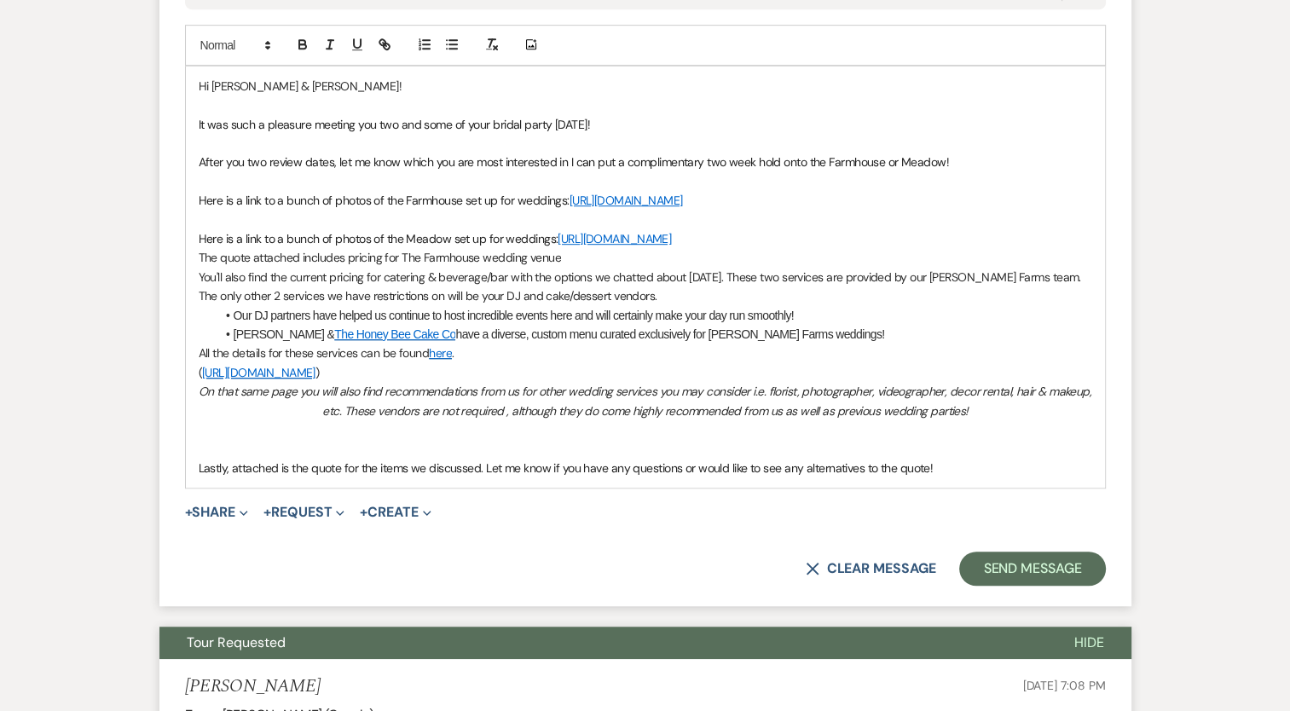
click at [540, 248] on p "Here is a link to a bunch of photos of the Meadow set up for weddings: [URL][DO…" at bounding box center [645, 238] width 893 height 19
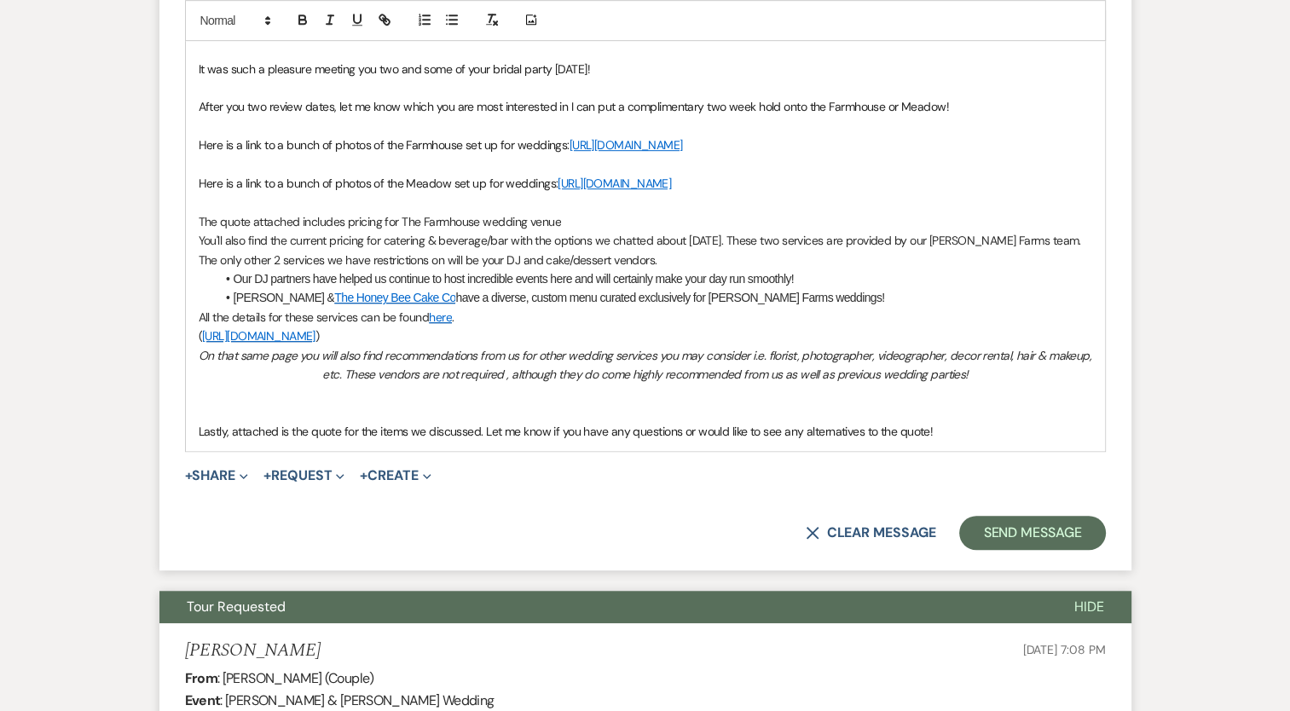
scroll to position [1108, 0]
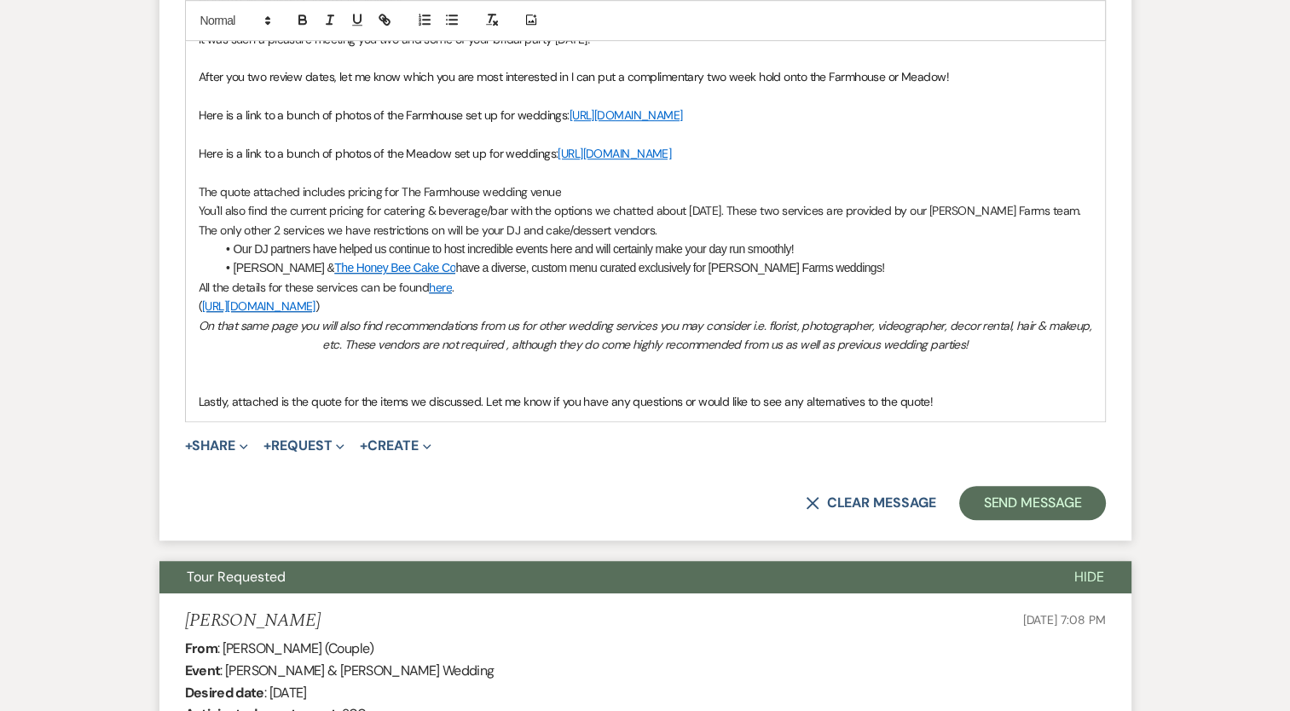
click at [923, 237] on span "You'll also find the current pricing for catering & beverage/bar with the optio…" at bounding box center [642, 220] width 886 height 34
click at [1051, 237] on span "You'll also find the current pricing for catering & beverage/bar with the optio…" at bounding box center [633, 220] width 869 height 34
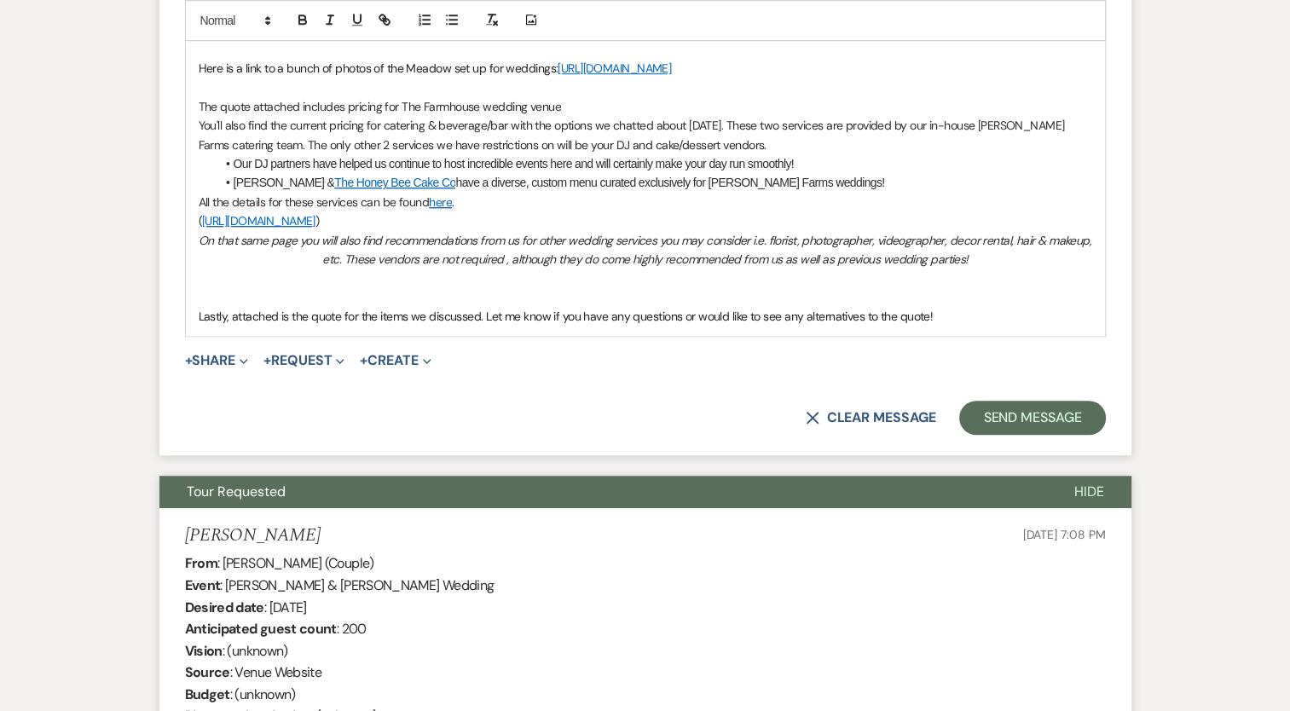
click at [280, 307] on p at bounding box center [645, 297] width 893 height 19
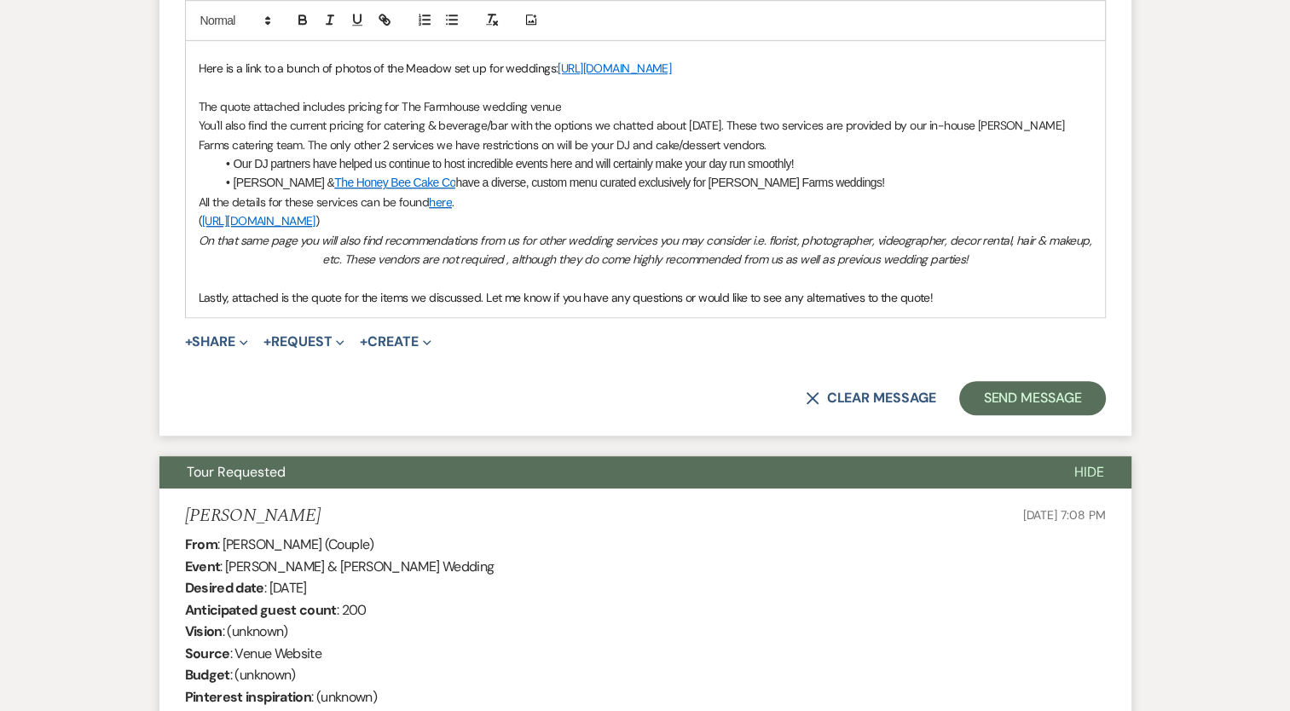
scroll to position [1279, 0]
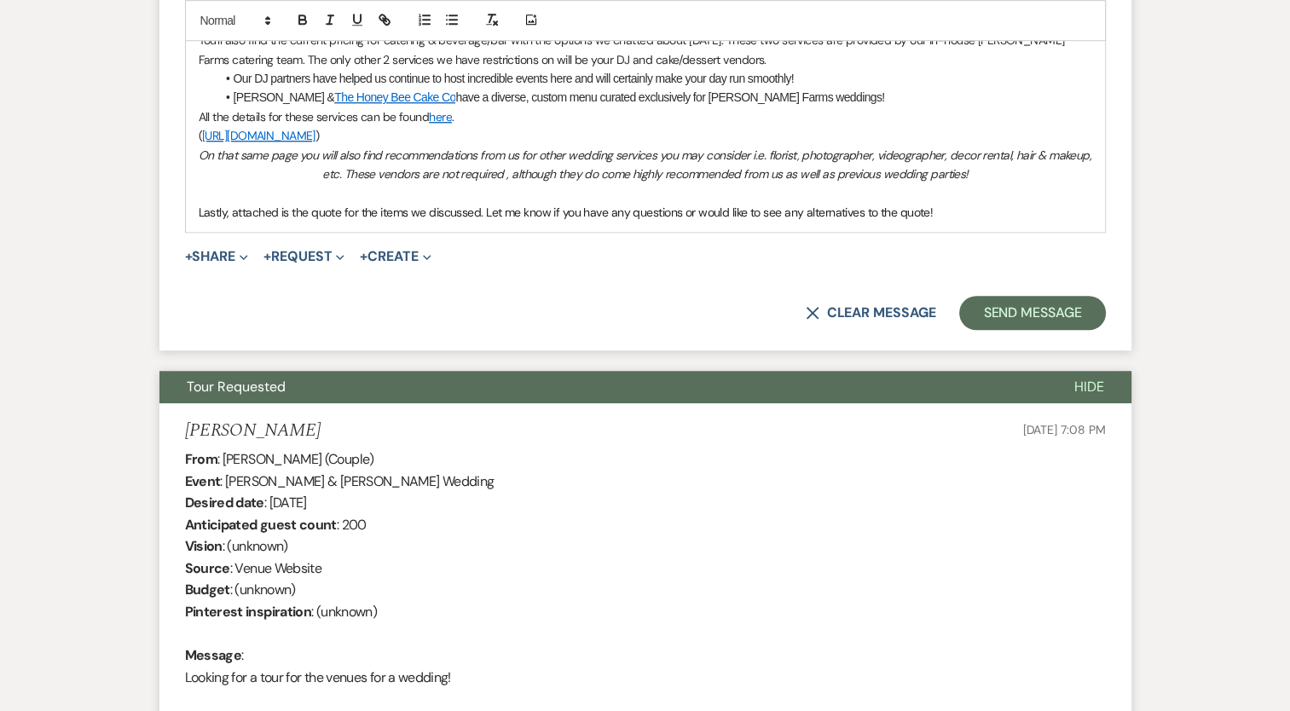
click at [956, 222] on p "Lastly, attached is the quote for the items we discussed. Let me know if you ha…" at bounding box center [645, 212] width 893 height 19
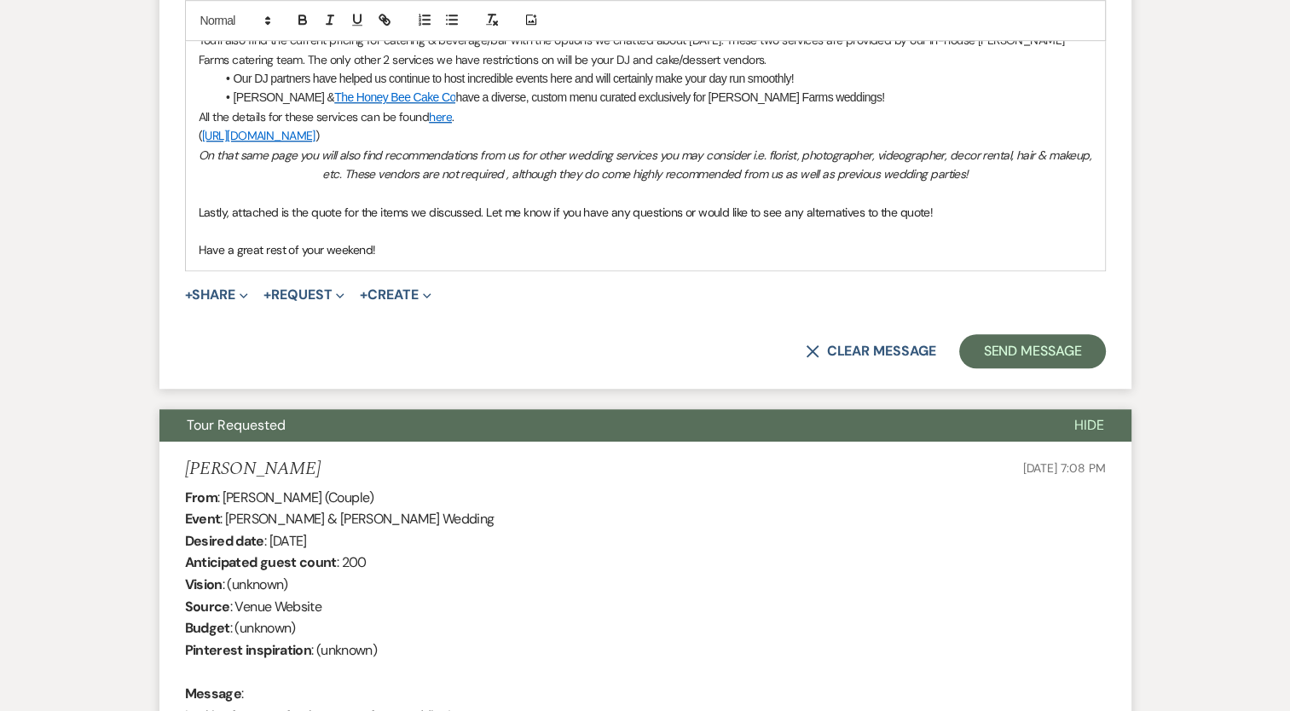
click at [393, 259] on p "Have a great rest of your weekend!" at bounding box center [645, 249] width 893 height 19
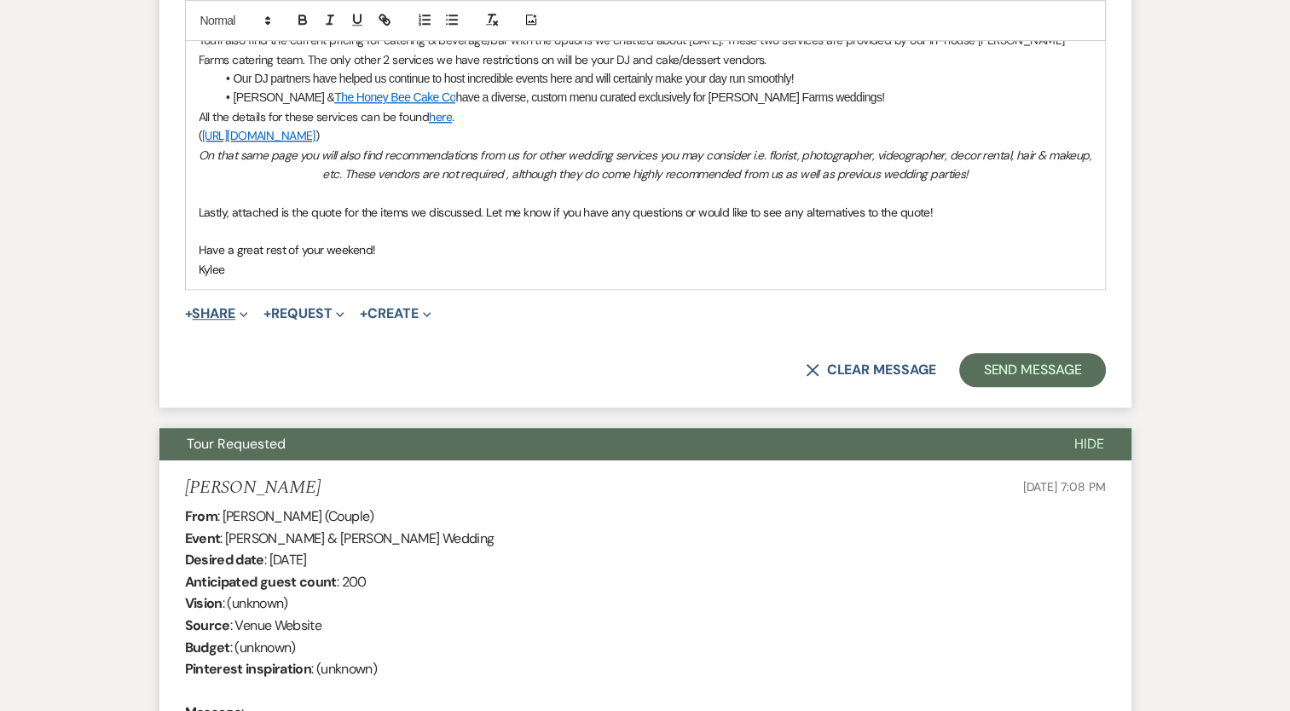
click at [216, 321] on button "+ Share Expand" at bounding box center [217, 314] width 64 height 14
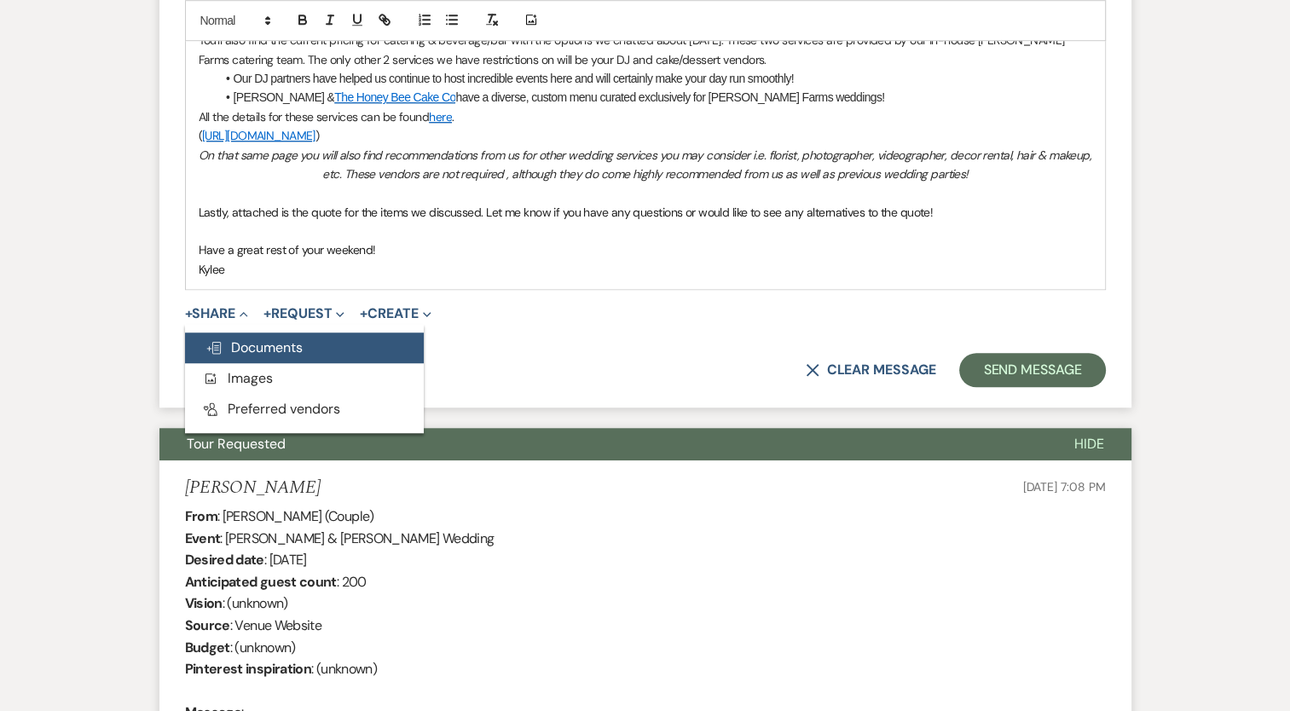
click at [245, 356] on span "Doc Upload Documents" at bounding box center [253, 347] width 97 height 18
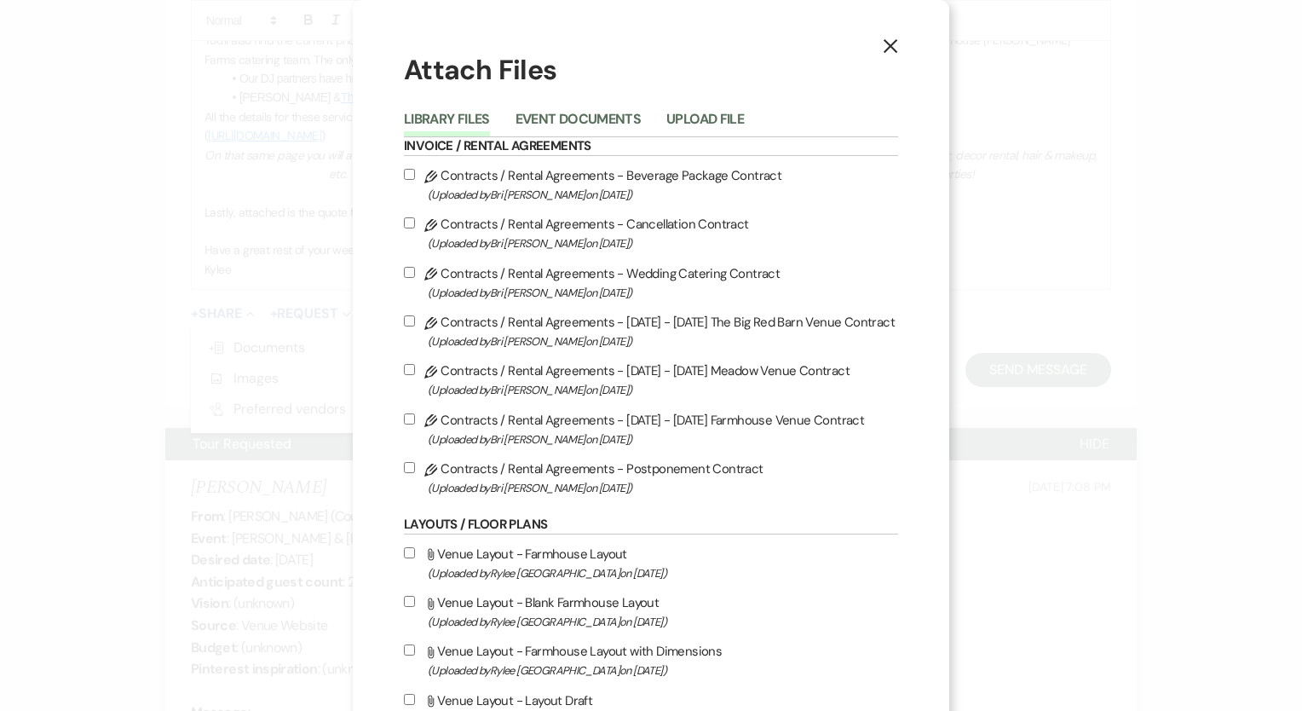
click at [690, 131] on button "Upload File" at bounding box center [706, 125] width 78 height 24
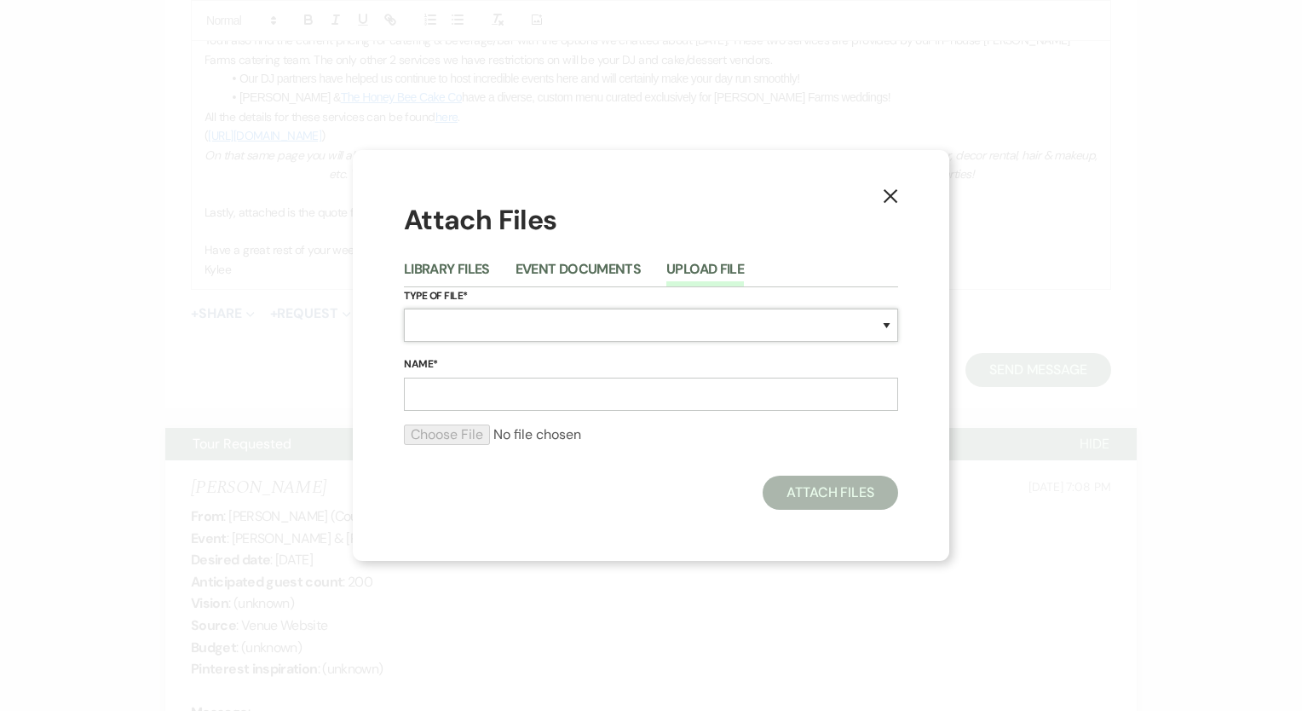
click at [488, 335] on select "Special Event Insurance Vendor Certificate of Insurance Contracts / Rental Agre…" at bounding box center [651, 325] width 494 height 33
click at [404, 309] on select "Special Event Insurance Vendor Certificate of Insurance Contracts / Rental Agre…" at bounding box center [651, 325] width 494 height 33
click at [547, 326] on select "Special Event Insurance Vendor Certificate of Insurance Contracts / Rental Agre…" at bounding box center [651, 325] width 494 height 33
select select "8"
click at [404, 309] on select "Special Event Insurance Vendor Certificate of Insurance Contracts / Rental Agre…" at bounding box center [651, 325] width 494 height 33
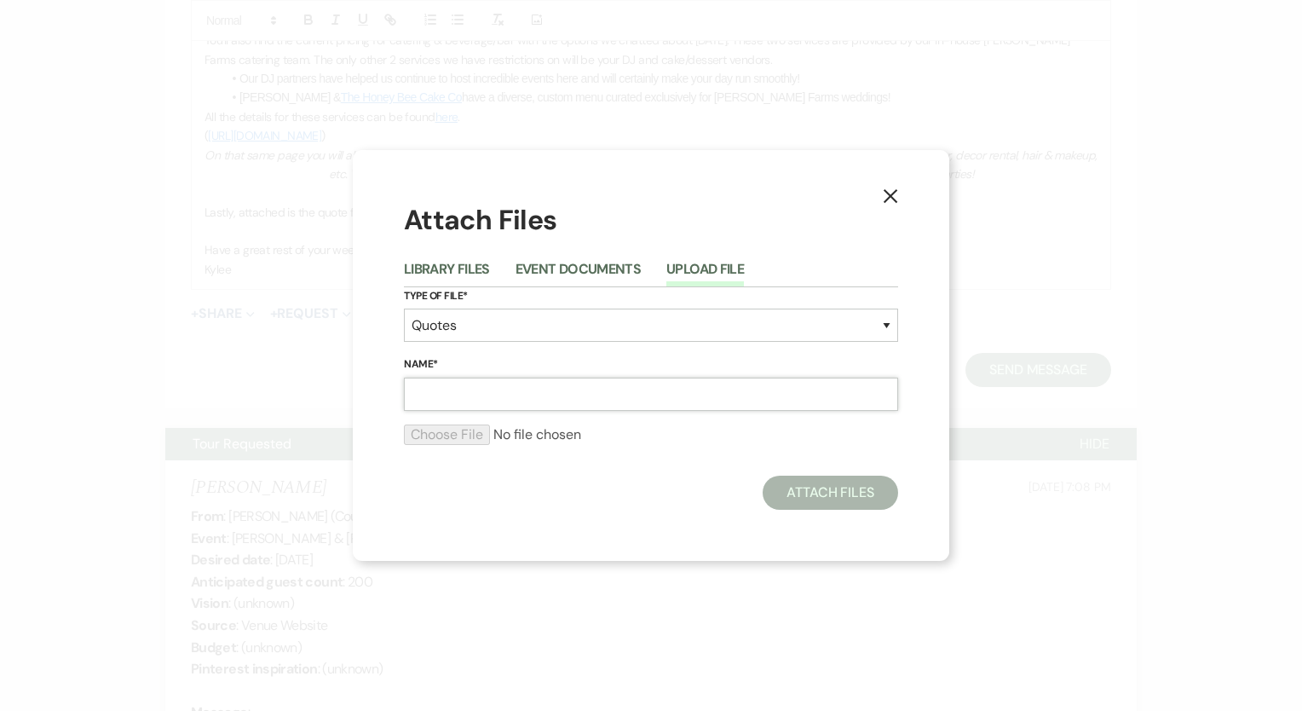
click at [508, 401] on input "Name*" at bounding box center [651, 394] width 494 height 33
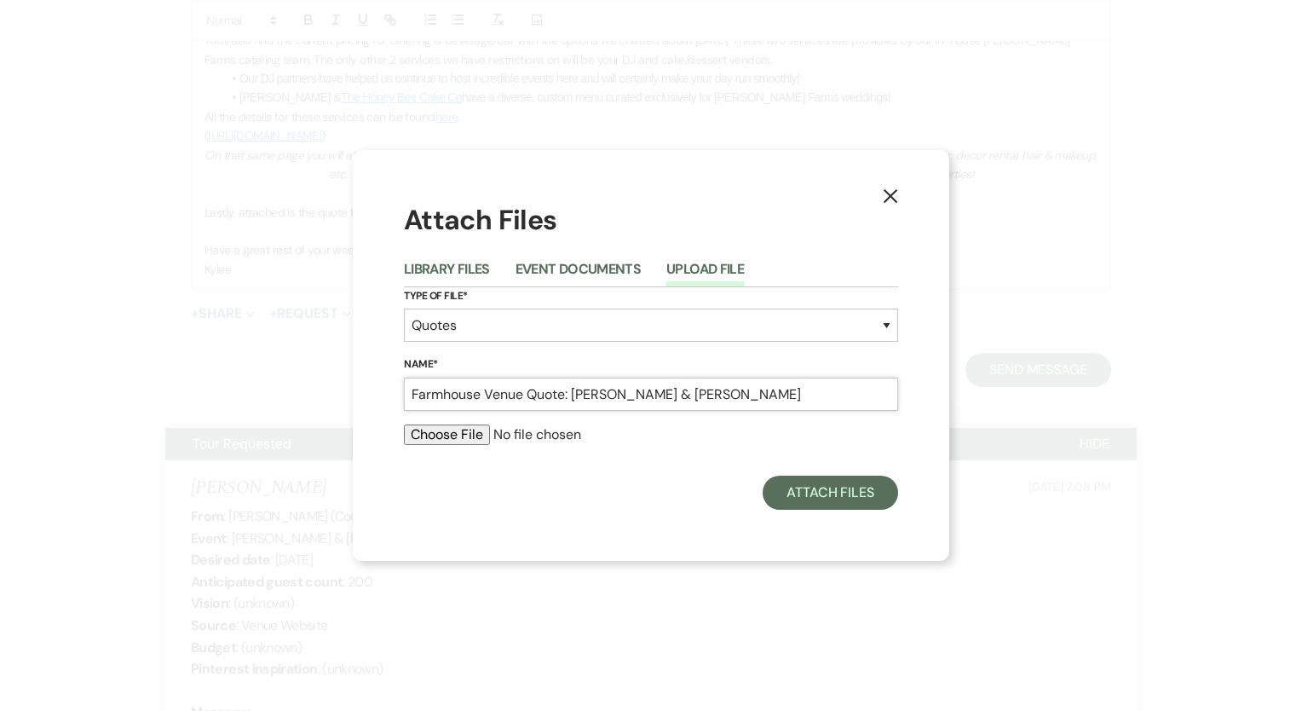
type input "Farmhouse Venue Quote: [PERSON_NAME] & [PERSON_NAME]"
click at [481, 430] on input "file" at bounding box center [651, 434] width 494 height 20
type input "C:\fakepath\Farmhouse VENUE QUOTE - [PERSON_NAME] & [PERSON_NAME] [PERSON_NAME]…"
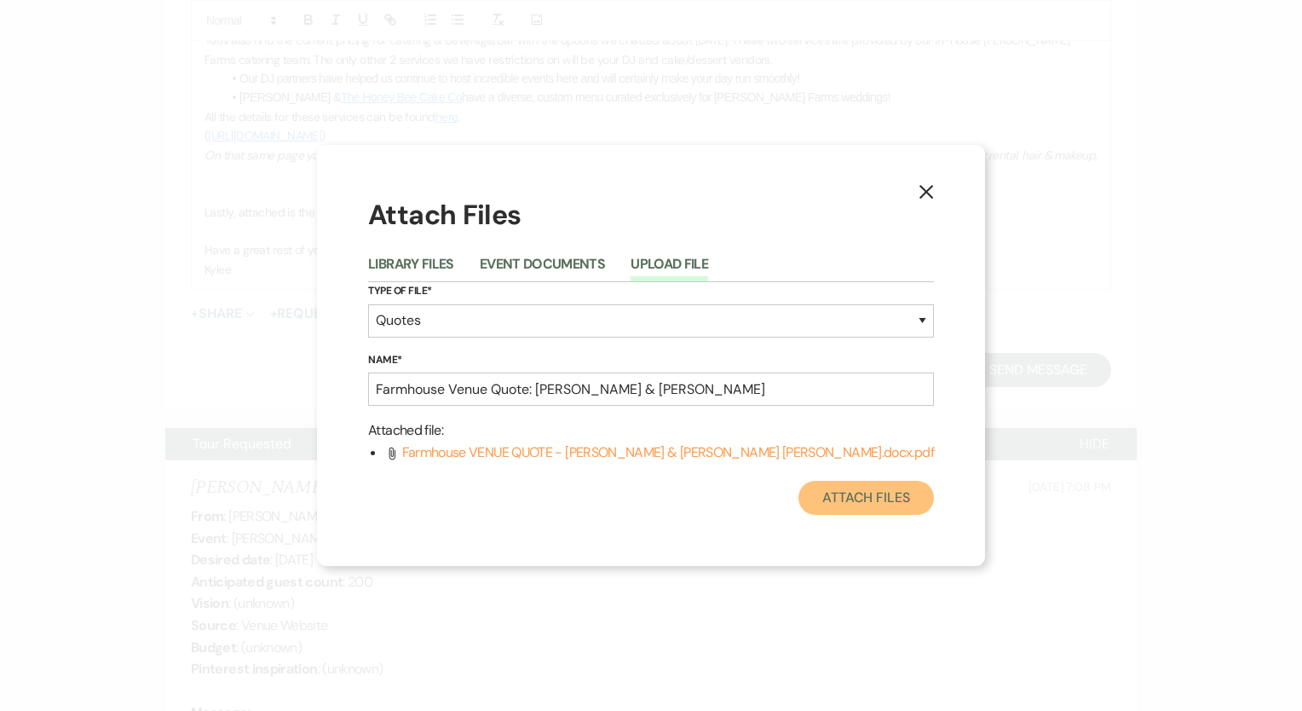
click at [834, 492] on button "Attach Files" at bounding box center [867, 498] width 136 height 34
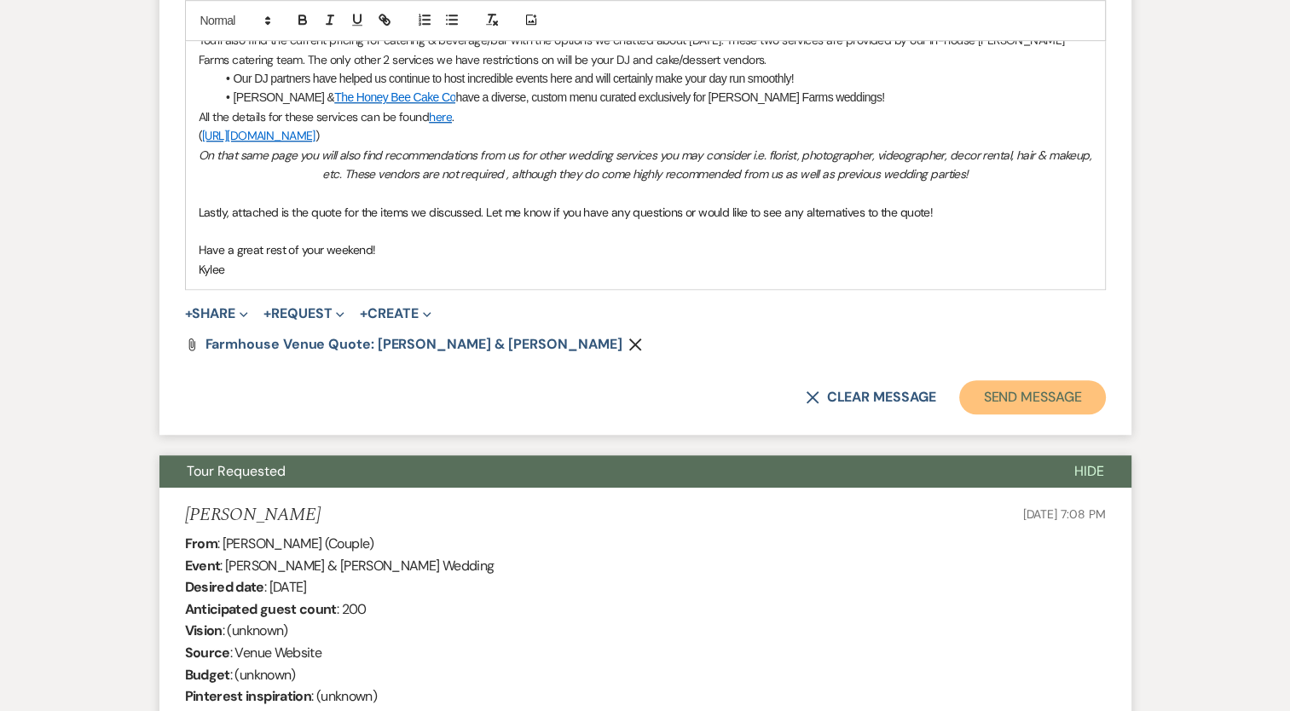
click at [1054, 414] on button "Send Message" at bounding box center [1032, 397] width 146 height 34
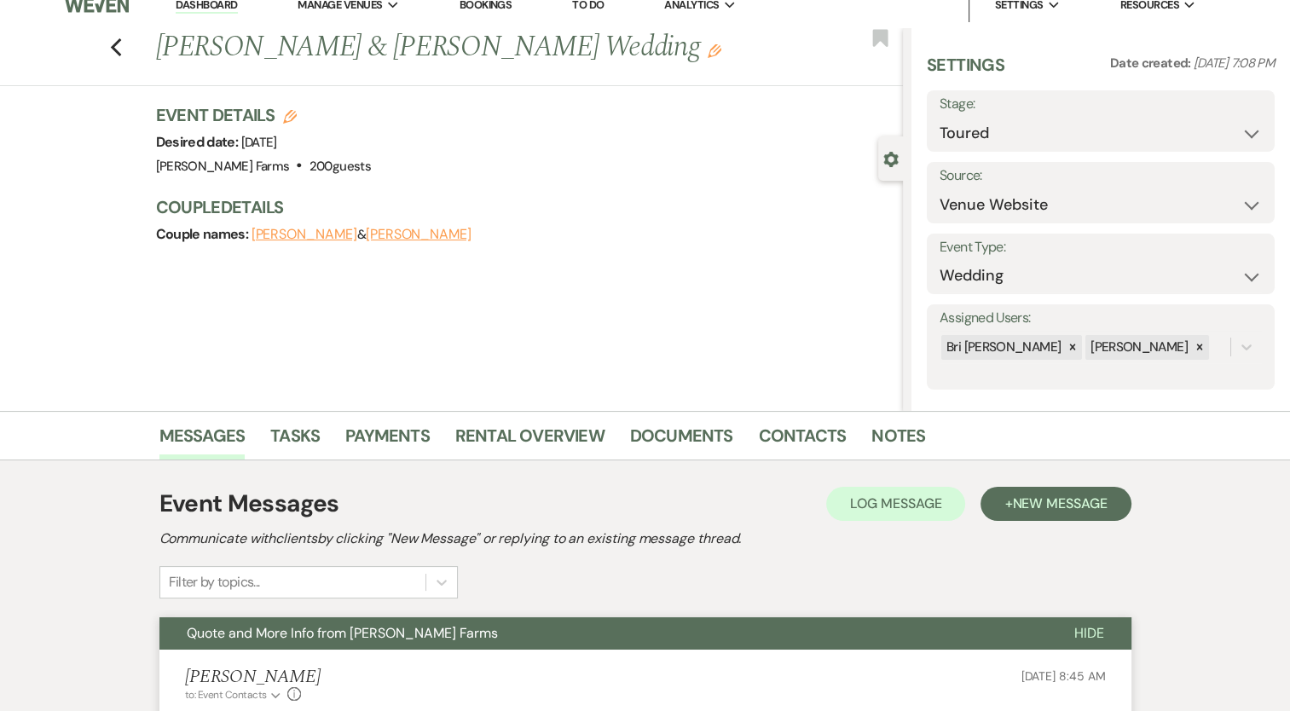
scroll to position [0, 0]
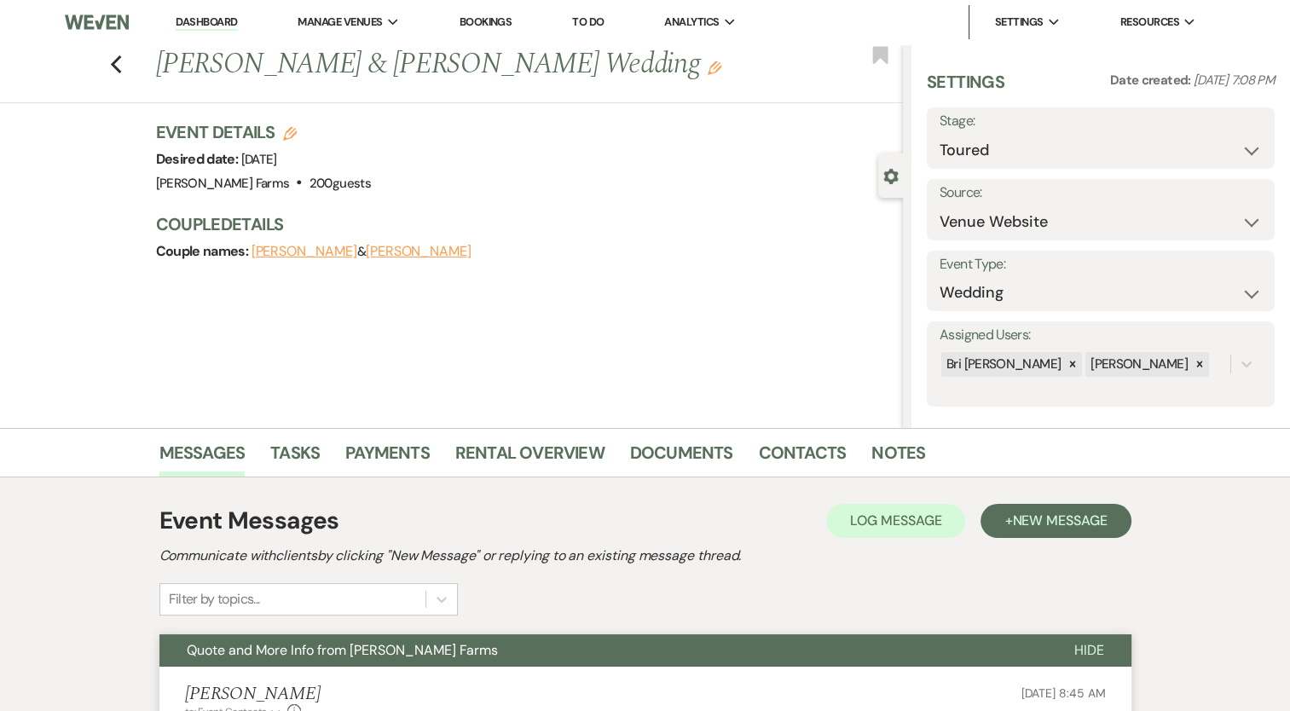
click at [129, 61] on div "Previous [PERSON_NAME] & [PERSON_NAME] Wedding Edit Bookmark" at bounding box center [446, 73] width 911 height 59
click at [117, 66] on icon "Previous" at bounding box center [116, 65] width 13 height 20
select select "5"
select select "8"
select select "1"
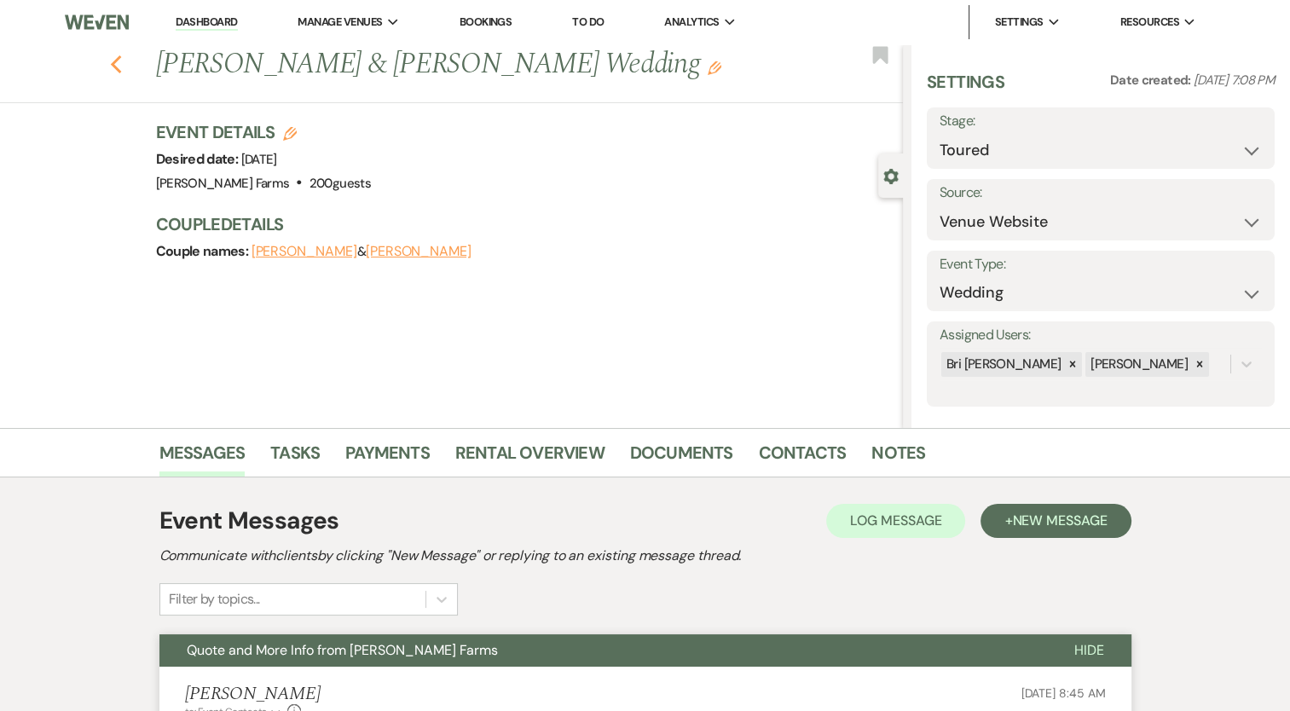
select select "8"
select select "1"
select select "8"
select select "5"
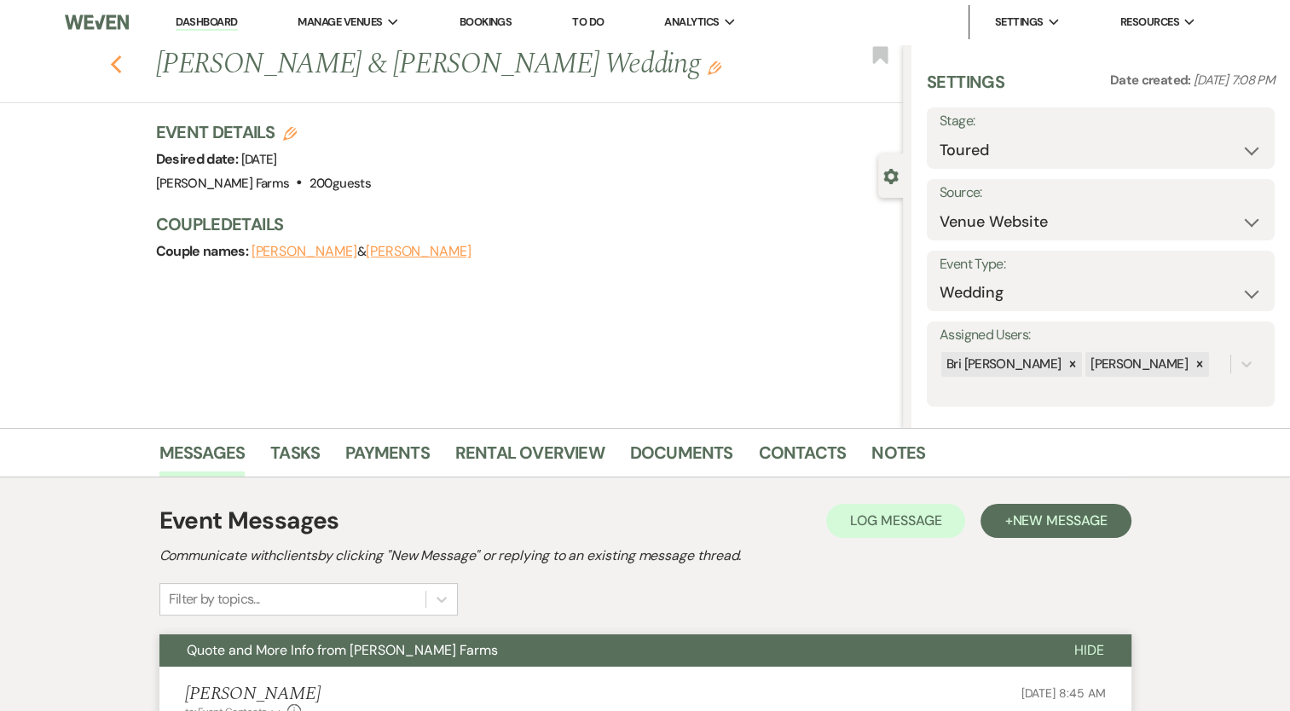
select select "8"
select select "1"
select select "8"
select select "4"
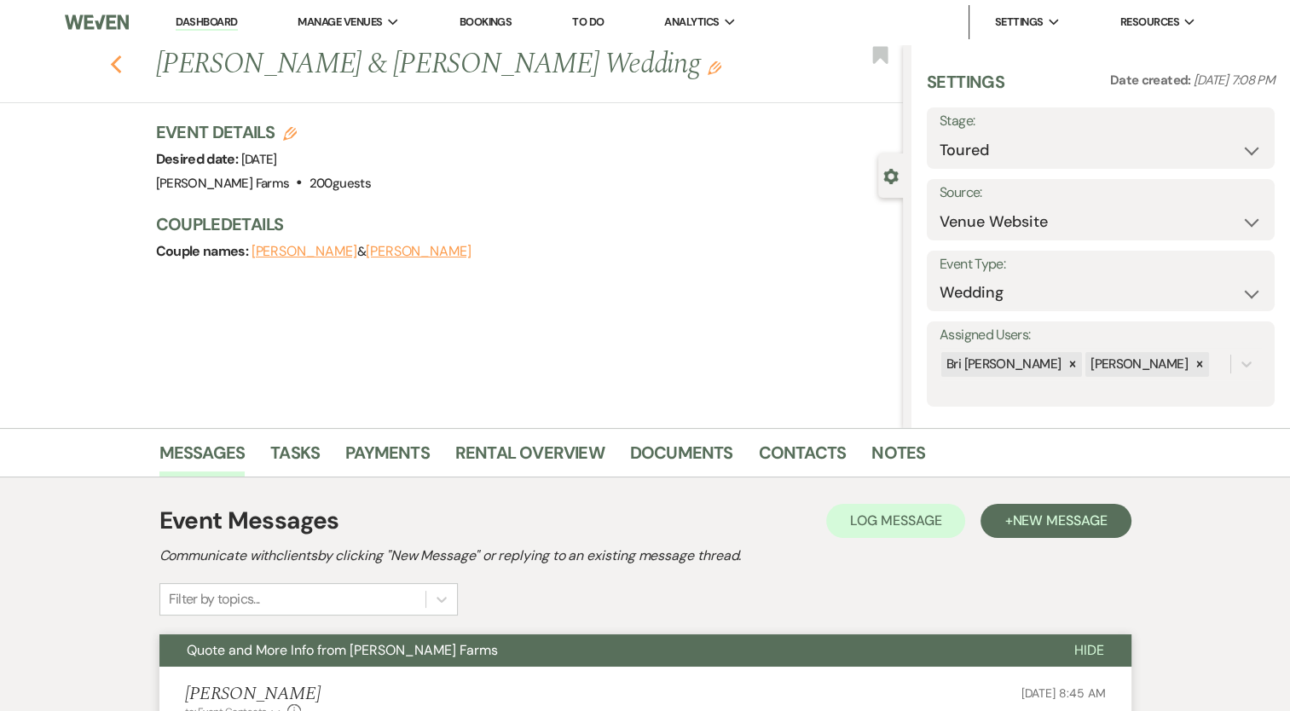
select select "8"
select select "1"
select select "8"
select select "5"
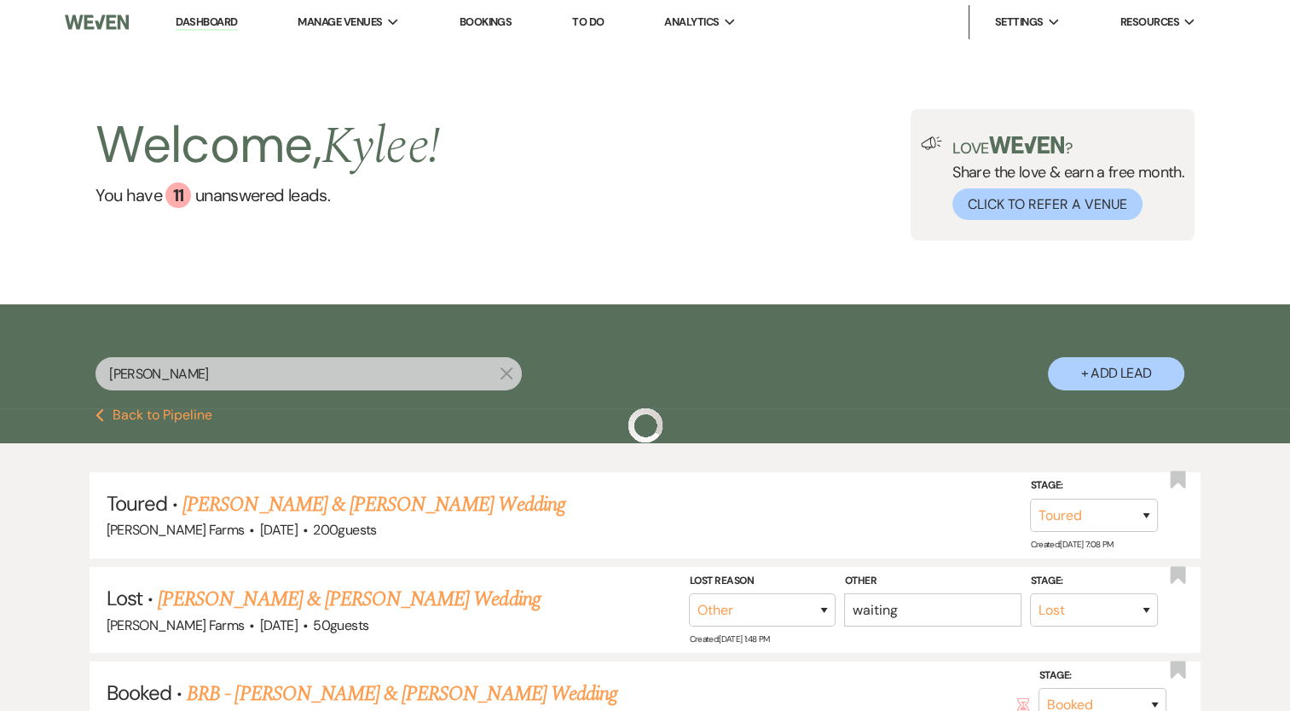
click at [186, 373] on input "[PERSON_NAME]" at bounding box center [308, 373] width 426 height 33
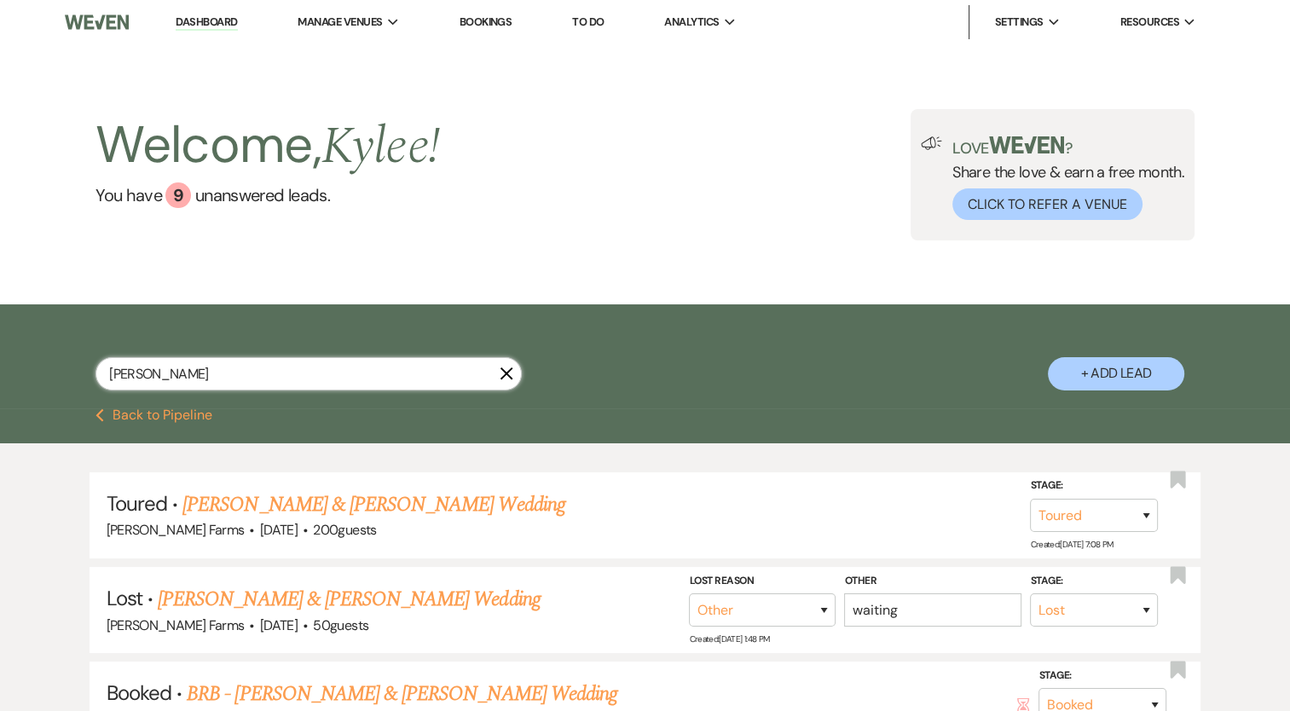
click at [183, 372] on input "[PERSON_NAME]" at bounding box center [308, 373] width 426 height 33
click at [182, 372] on input "[PERSON_NAME]" at bounding box center [308, 373] width 426 height 33
type input "hope"
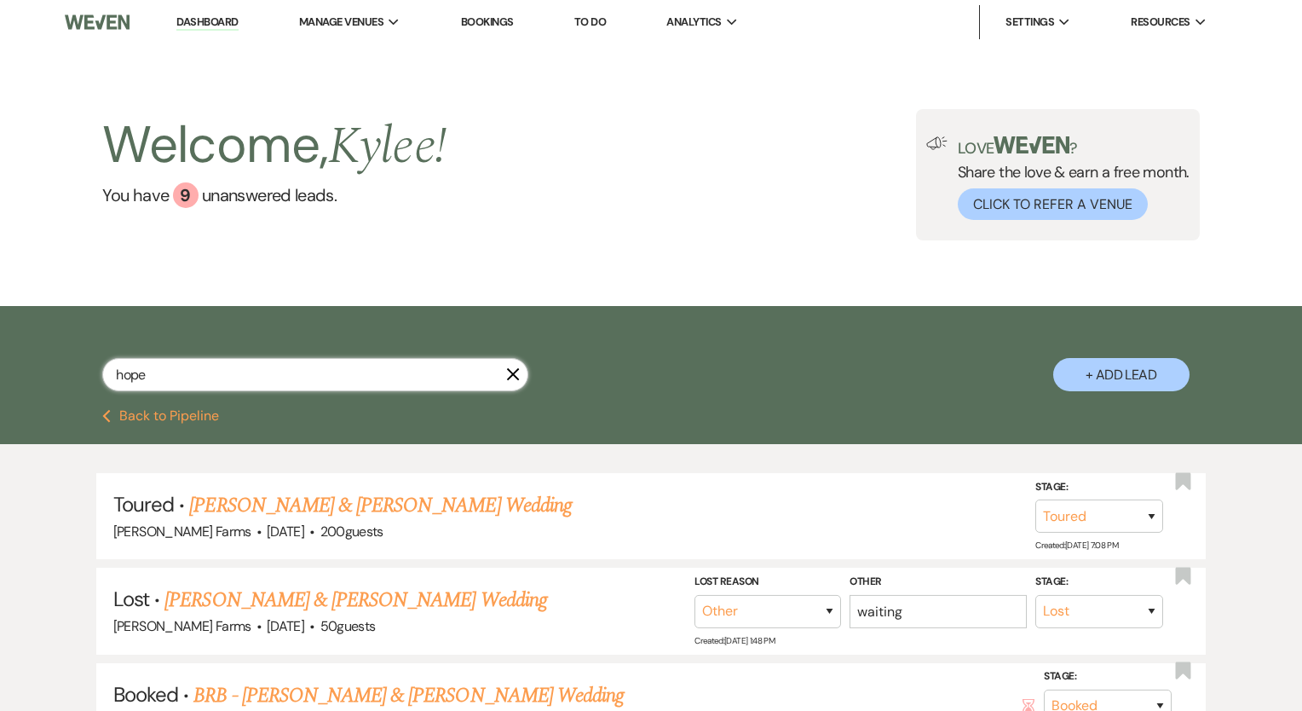
select select "8"
select select "5"
select select "8"
select select "5"
select select "8"
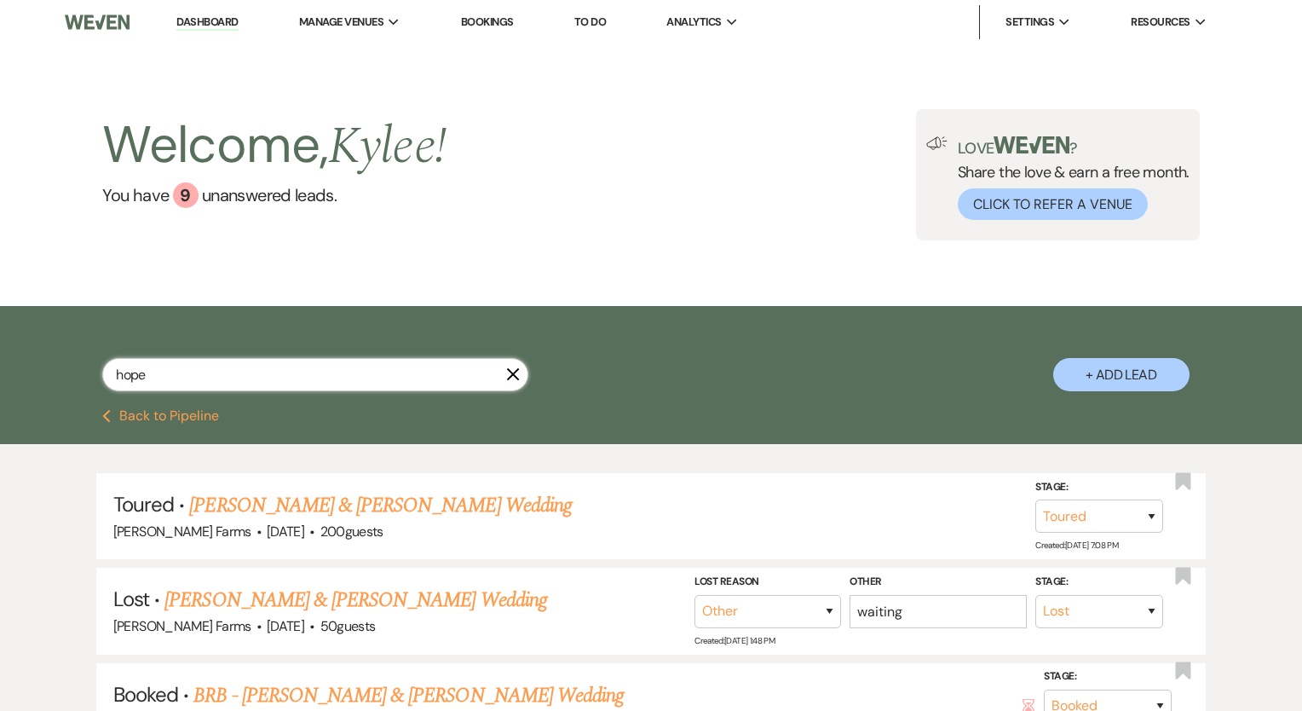
select select "5"
select select "8"
select select "1"
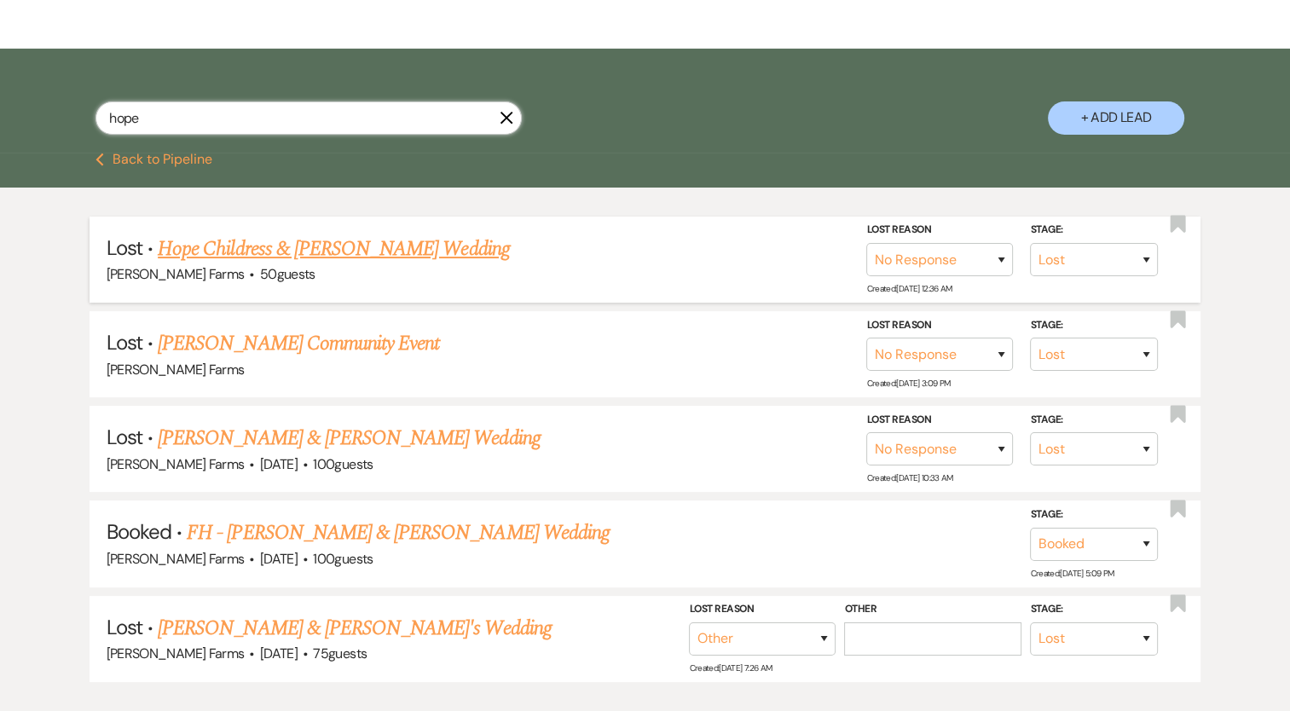
scroll to position [341, 0]
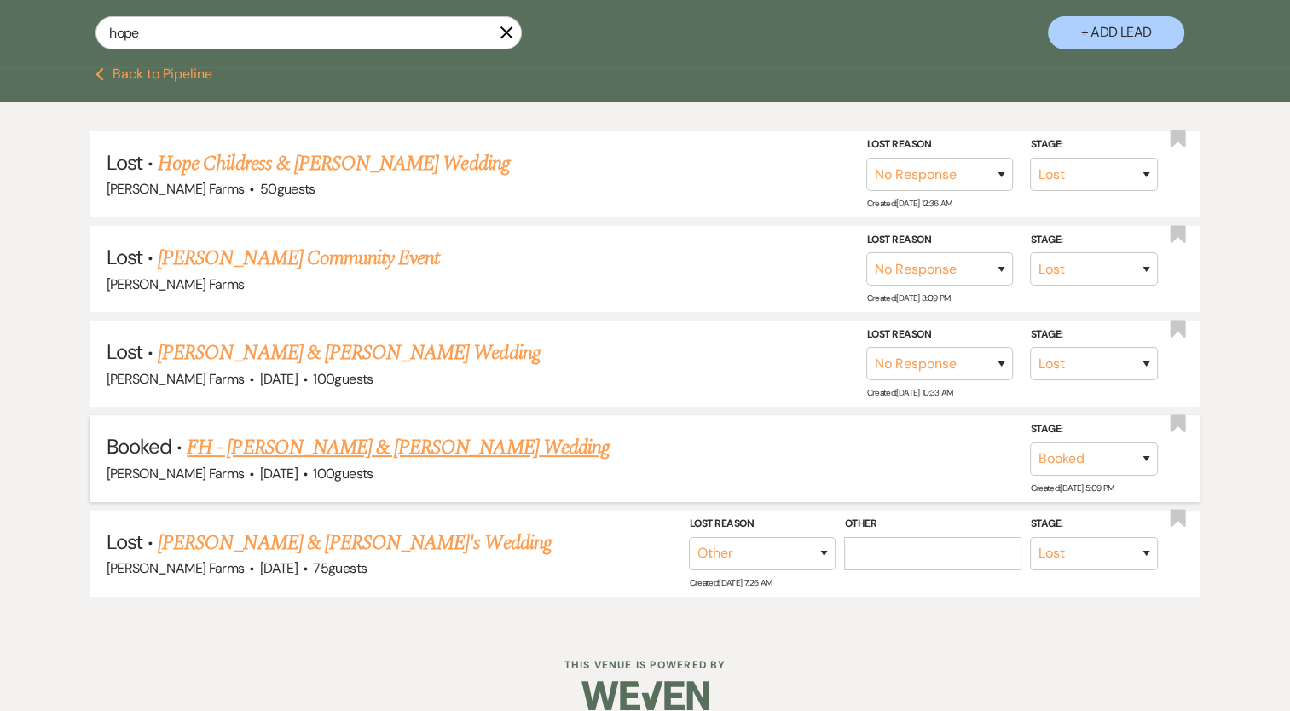
click at [378, 449] on link "FH - [PERSON_NAME] & [PERSON_NAME] Wedding" at bounding box center [398, 447] width 423 height 31
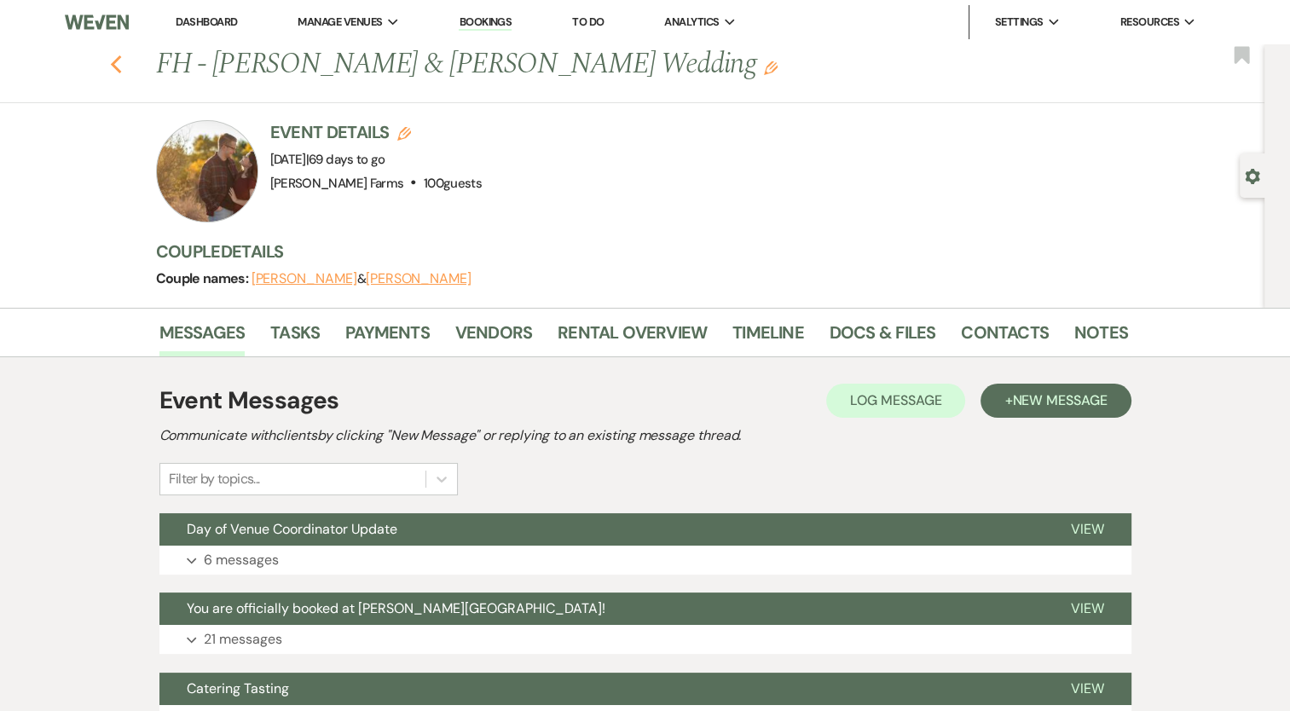
click at [120, 61] on use "button" at bounding box center [115, 64] width 11 height 19
select select "8"
select select "5"
select select "8"
select select "5"
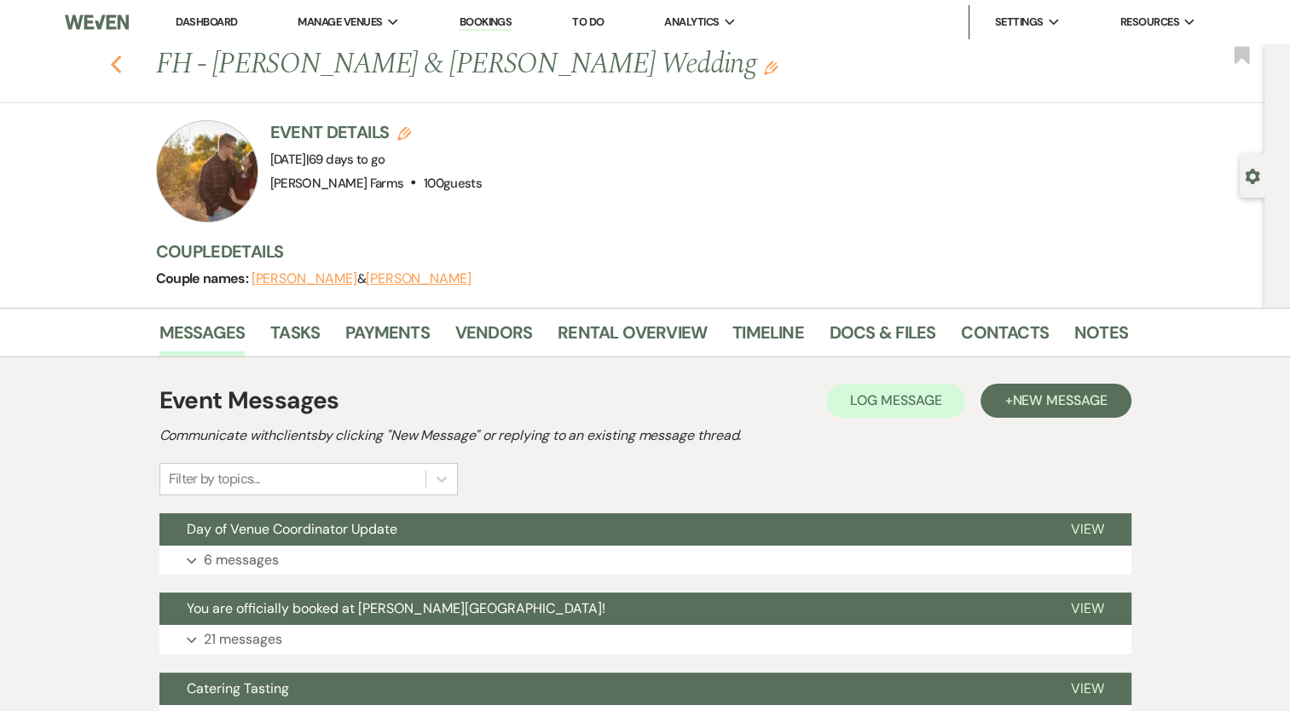
select select "8"
select select "5"
select select "8"
select select "1"
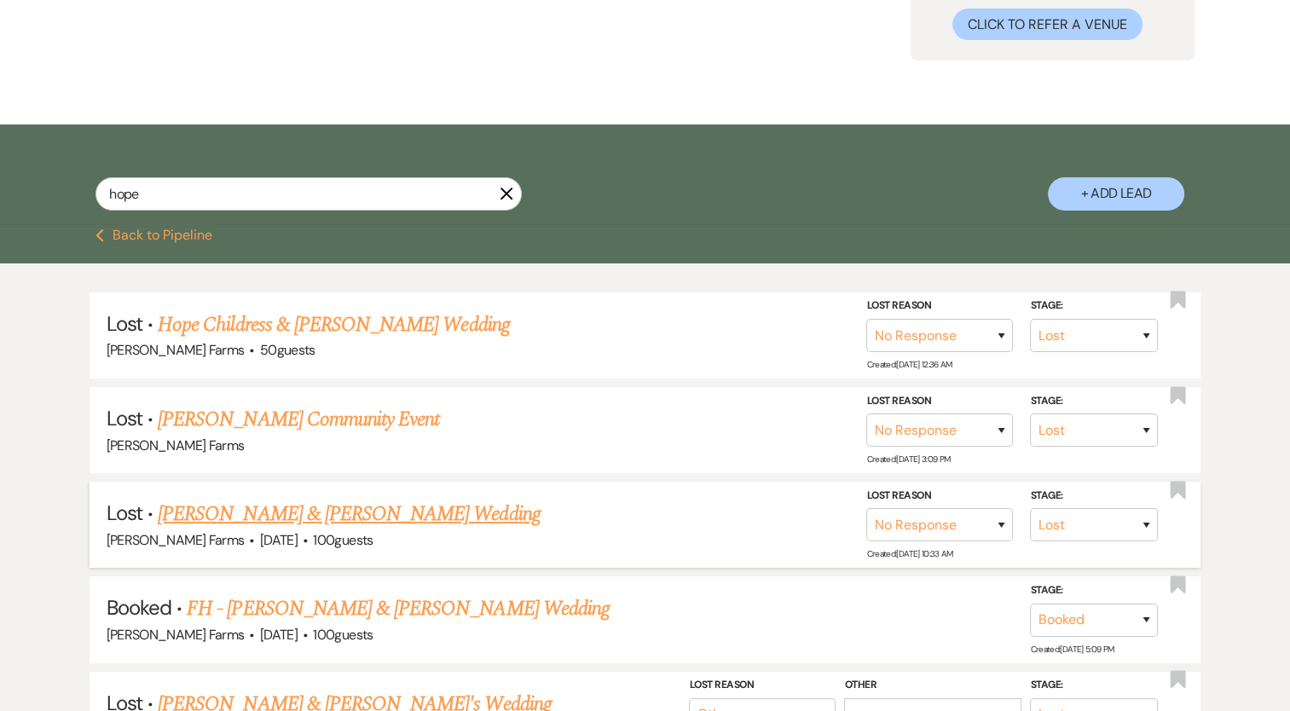
scroll to position [170, 0]
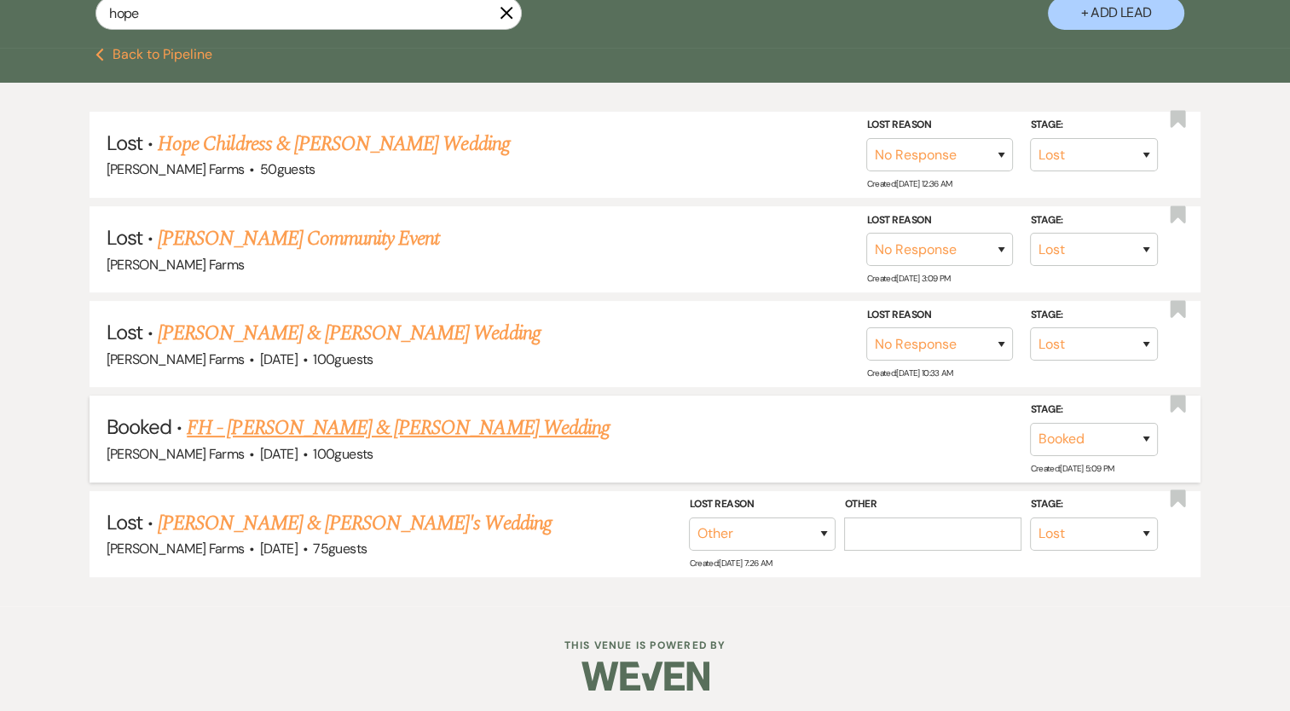
click at [425, 430] on link "FH - [PERSON_NAME] & [PERSON_NAME] Wedding" at bounding box center [398, 428] width 423 height 31
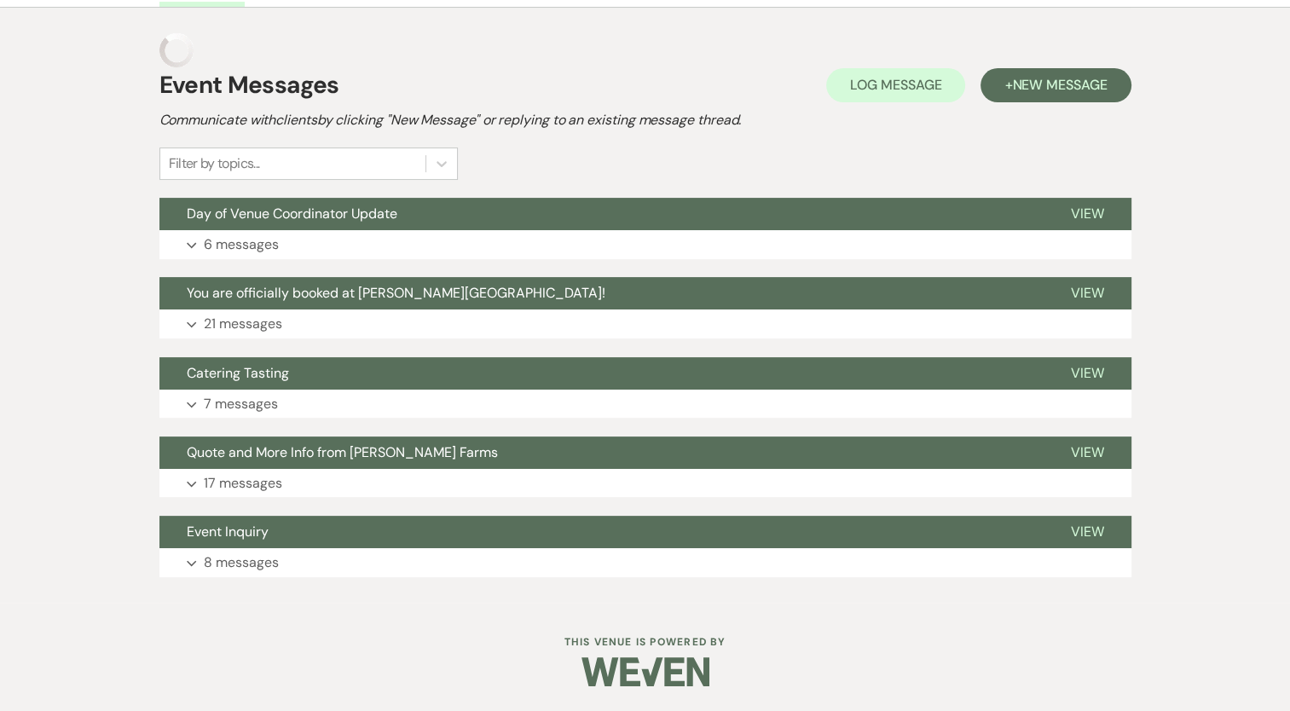
scroll to position [315, 0]
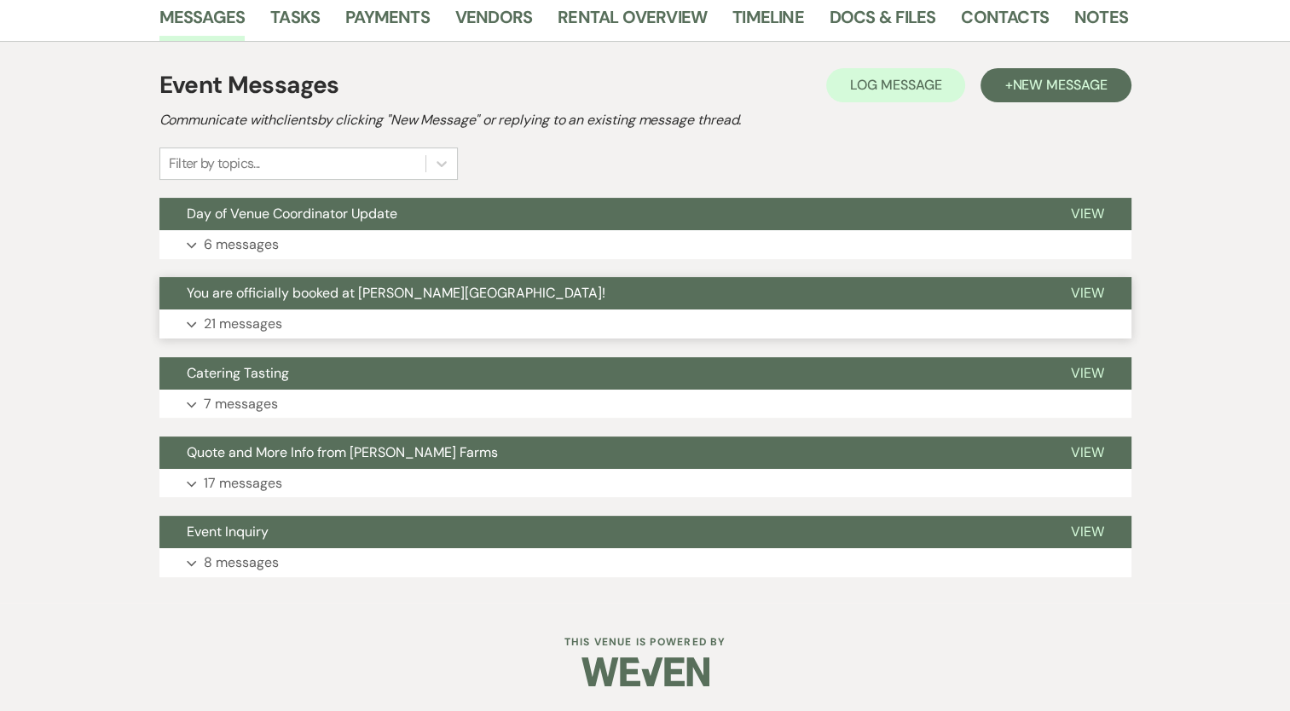
click at [372, 326] on button "Expand 21 messages" at bounding box center [645, 323] width 972 height 29
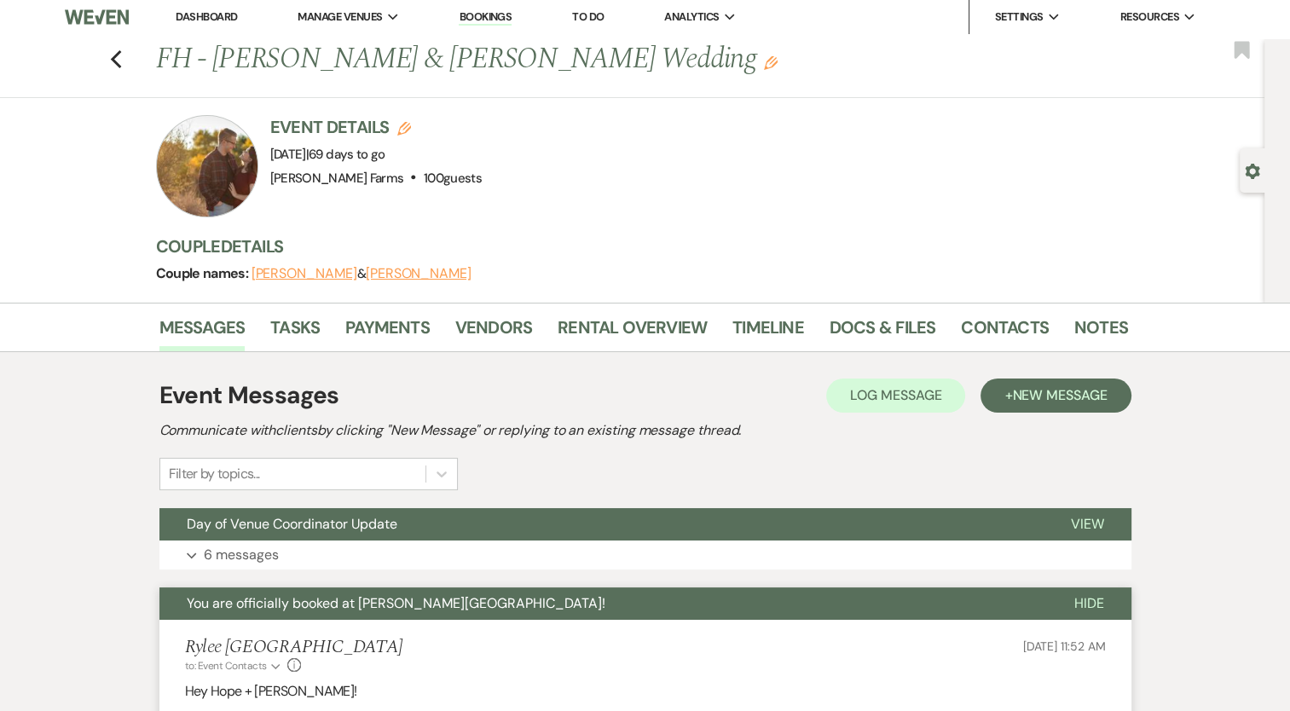
scroll to position [0, 0]
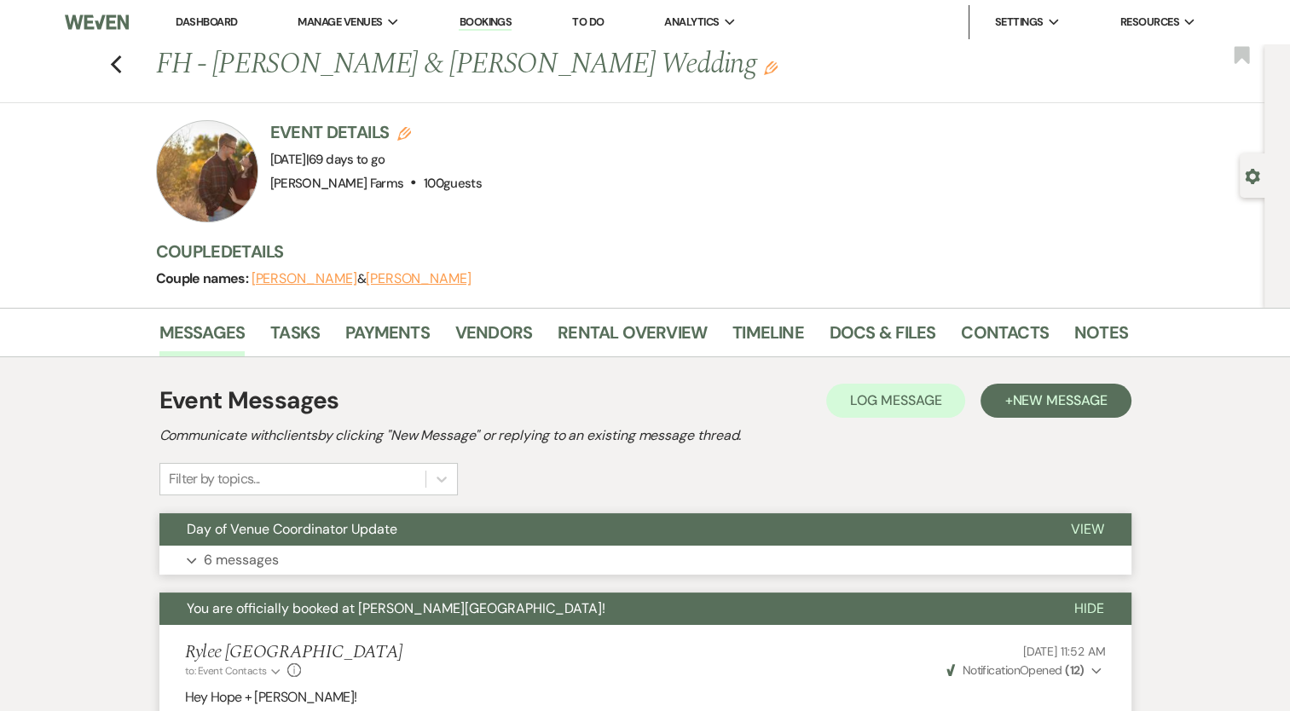
click at [219, 564] on p "6 messages" at bounding box center [241, 560] width 75 height 22
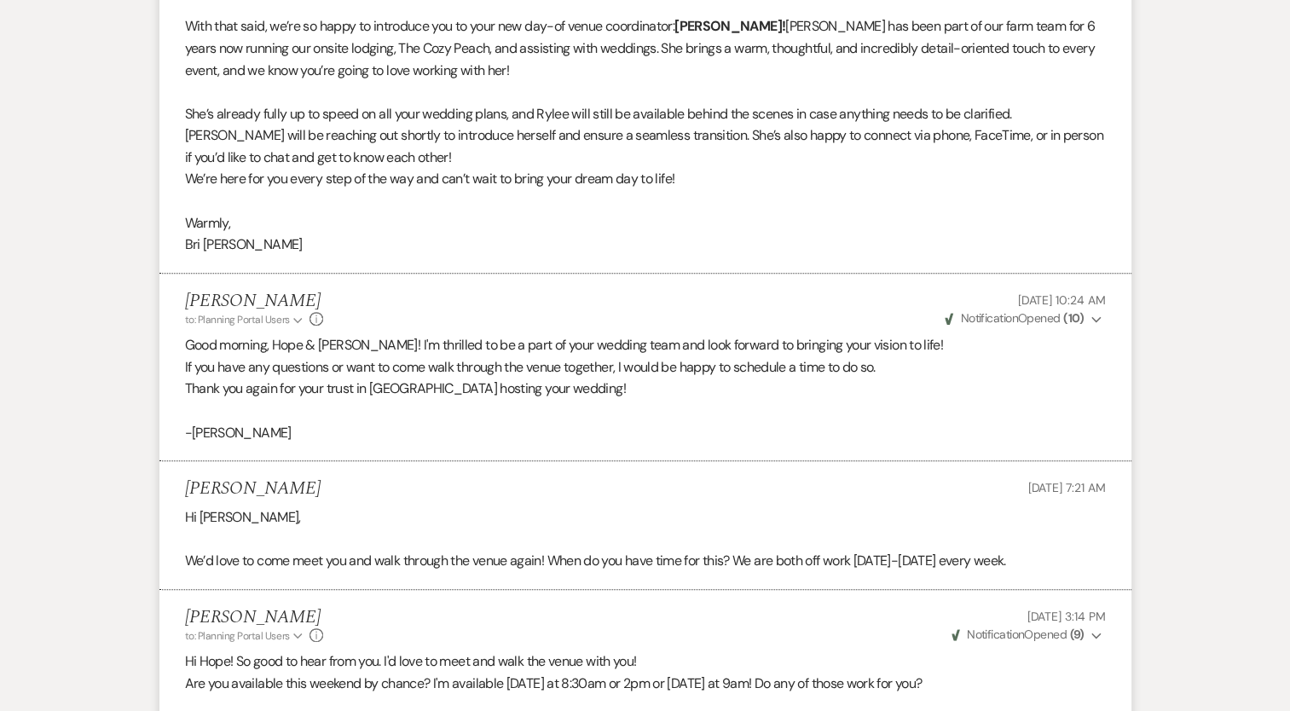
scroll to position [767, 0]
